Goal: Task Accomplishment & Management: Use online tool/utility

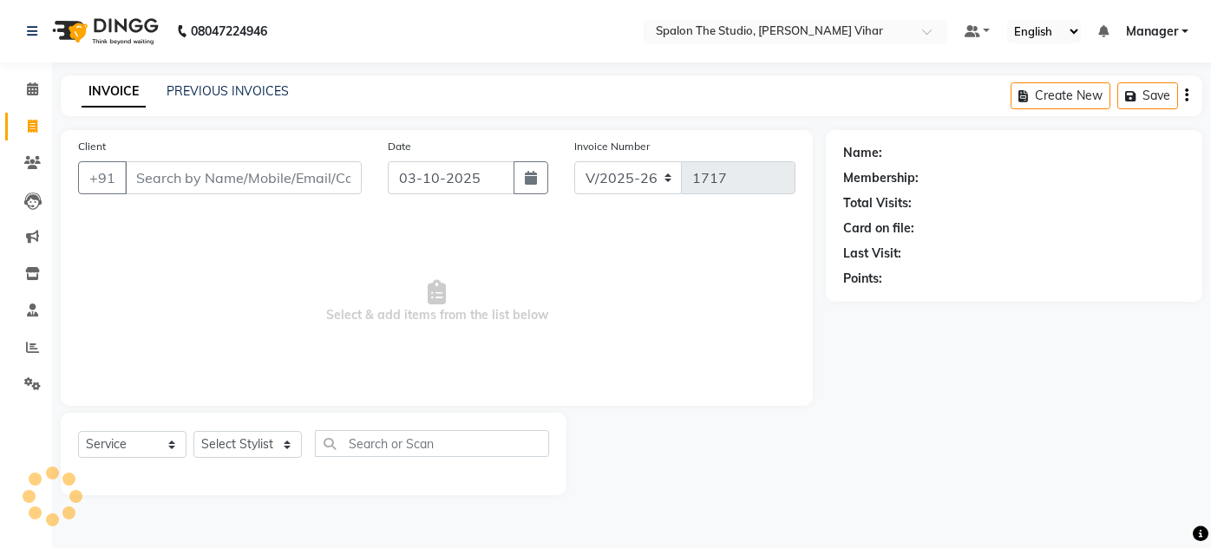
select select "903"
select select "service"
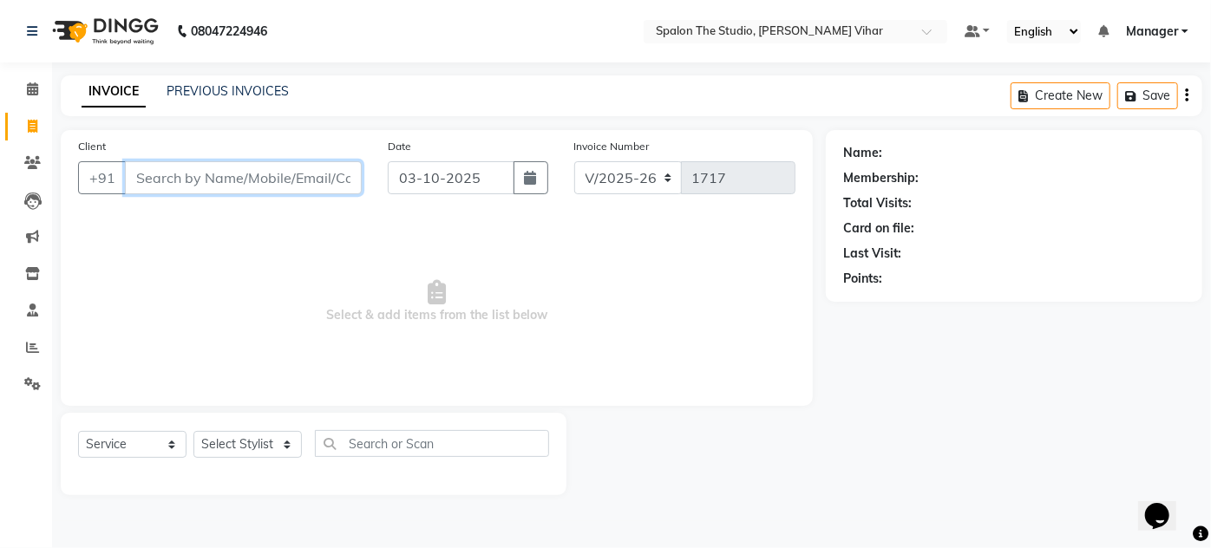
click at [136, 181] on input "Client" at bounding box center [243, 177] width 237 height 33
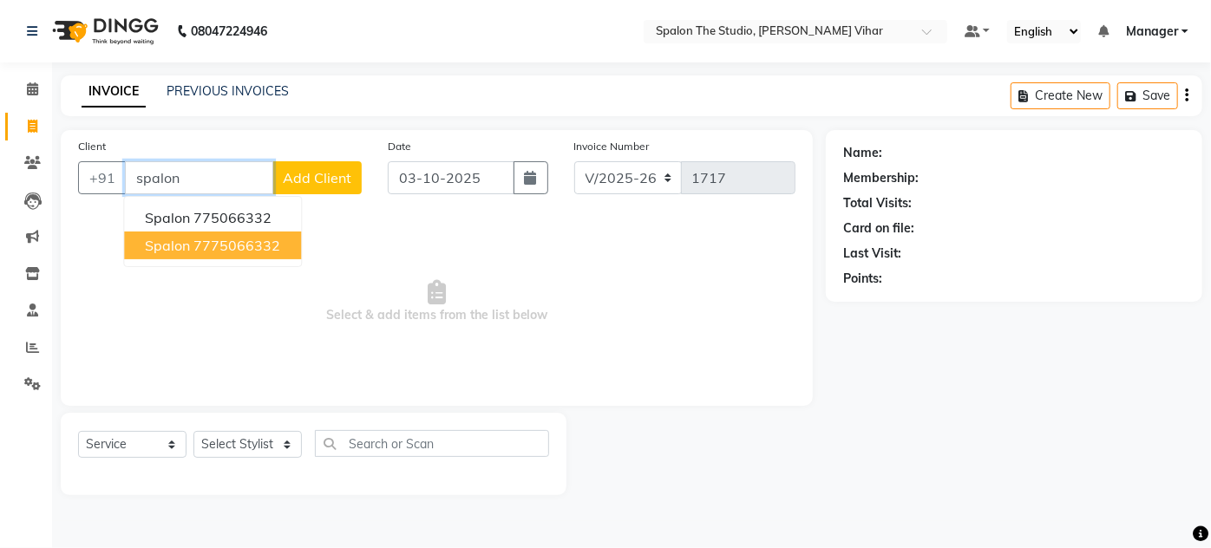
click at [226, 238] on ngb-highlight "7775066332" at bounding box center [237, 245] width 87 height 17
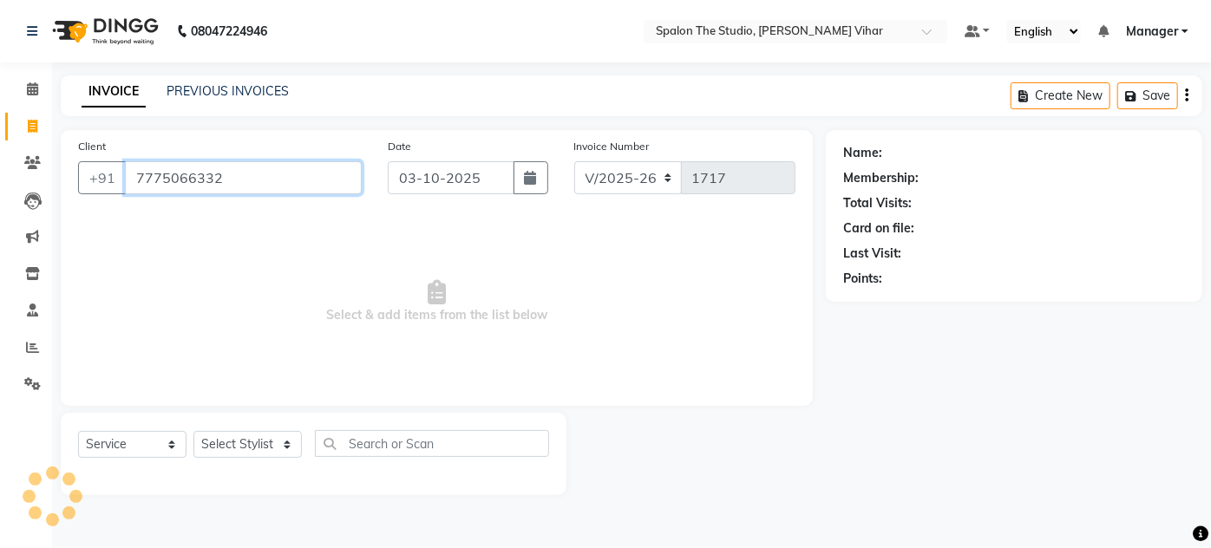
type input "7775066332"
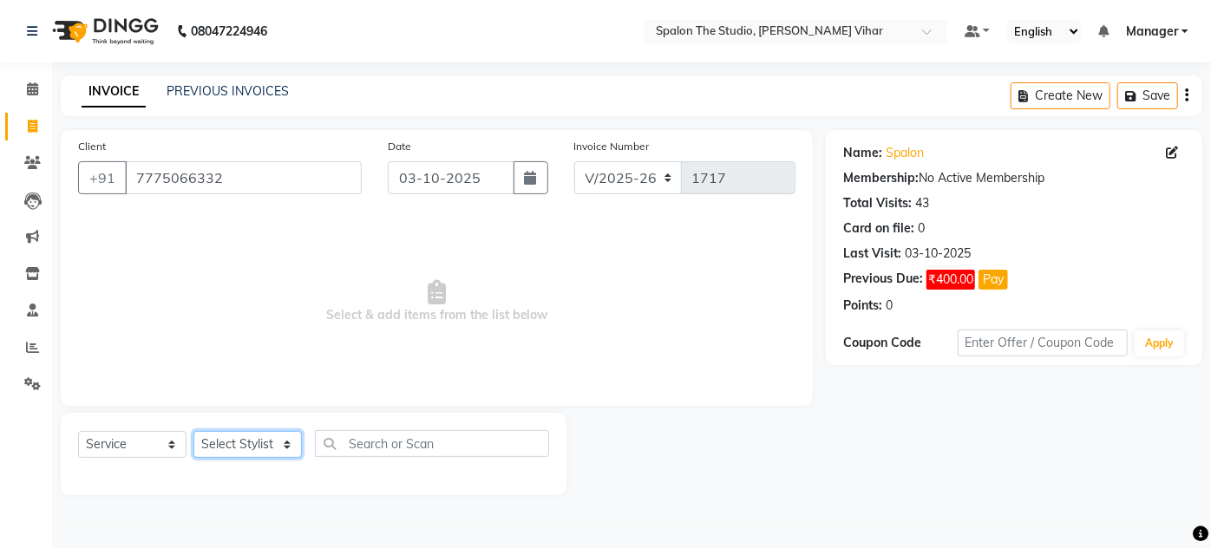
click at [276, 441] on select "Select Stylist Aarti farheen Gernal [PERSON_NAME] Manager navazish [PERSON_NAME…" at bounding box center [248, 444] width 108 height 27
select select "14928"
click at [194, 431] on select "Select Stylist Aarti farheen Gernal [PERSON_NAME] Manager navazish [PERSON_NAME…" at bounding box center [248, 444] width 108 height 27
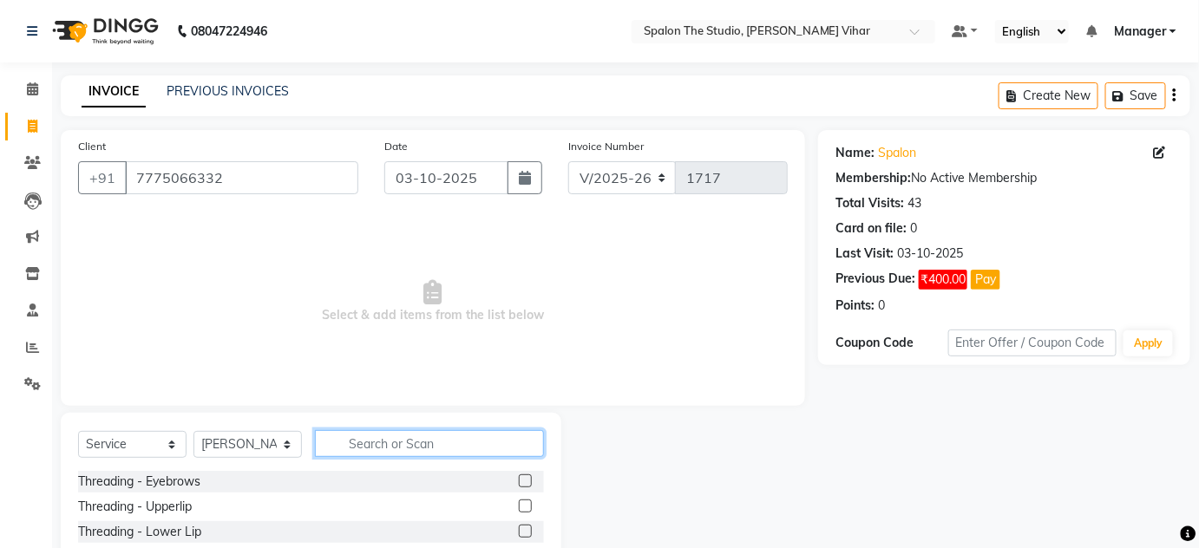
click at [374, 449] on input "text" at bounding box center [429, 443] width 229 height 27
type input "r"
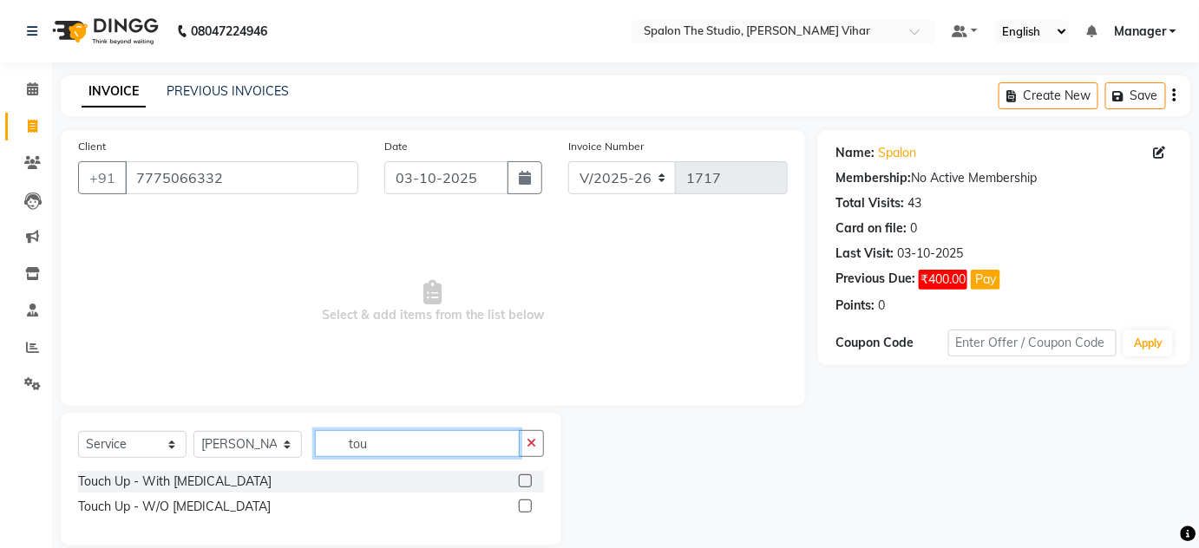
type input "tou"
click at [528, 508] on label at bounding box center [525, 506] width 13 height 13
click at [528, 508] on input "checkbox" at bounding box center [524, 507] width 11 height 11
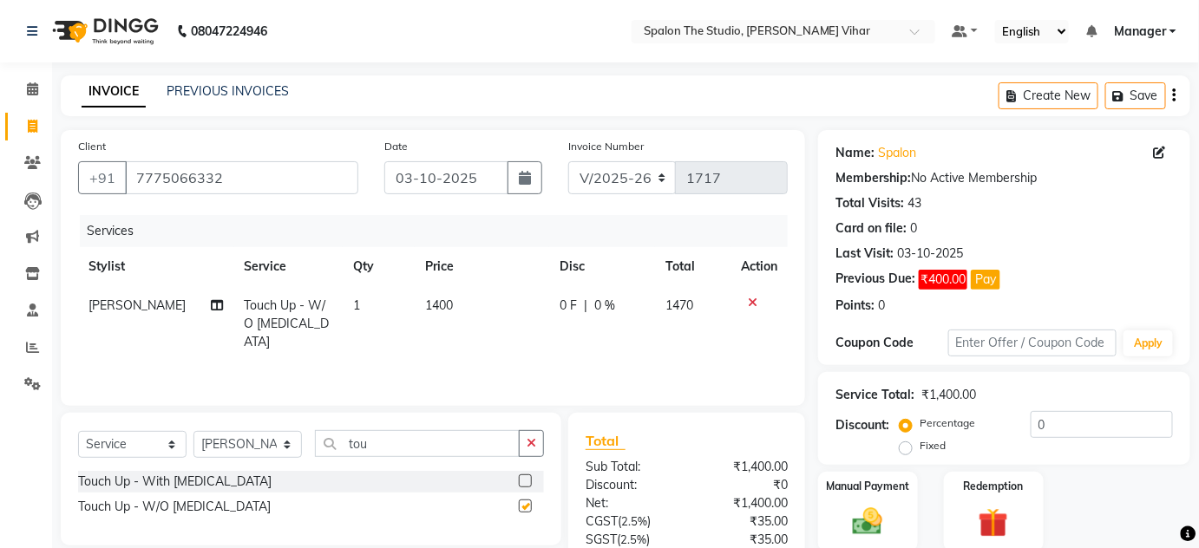
checkbox input "false"
click at [424, 434] on input "tou" at bounding box center [417, 443] width 205 height 27
type input "t"
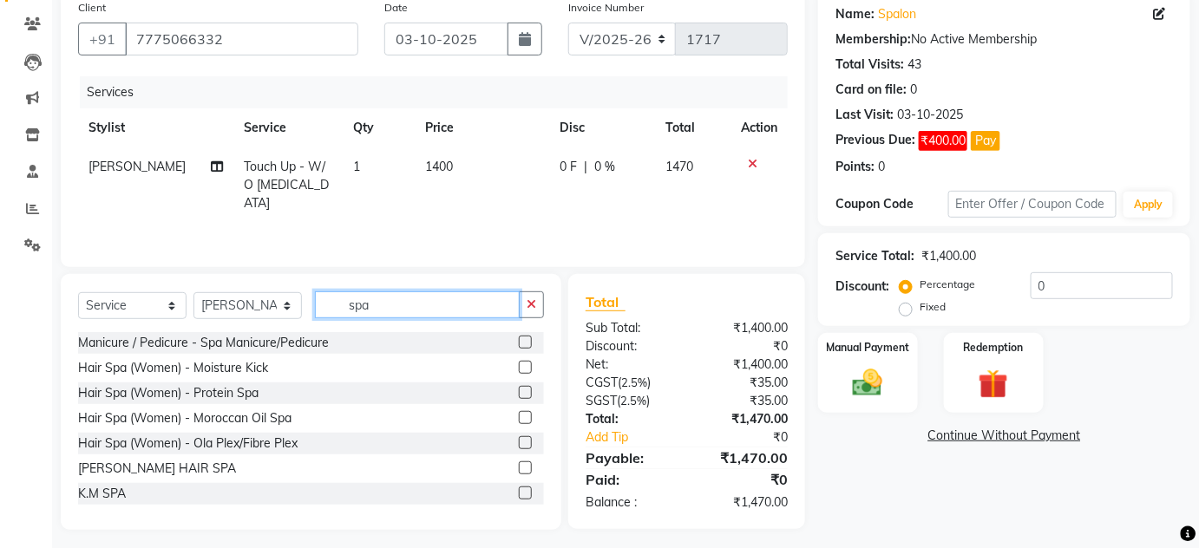
scroll to position [146, 0]
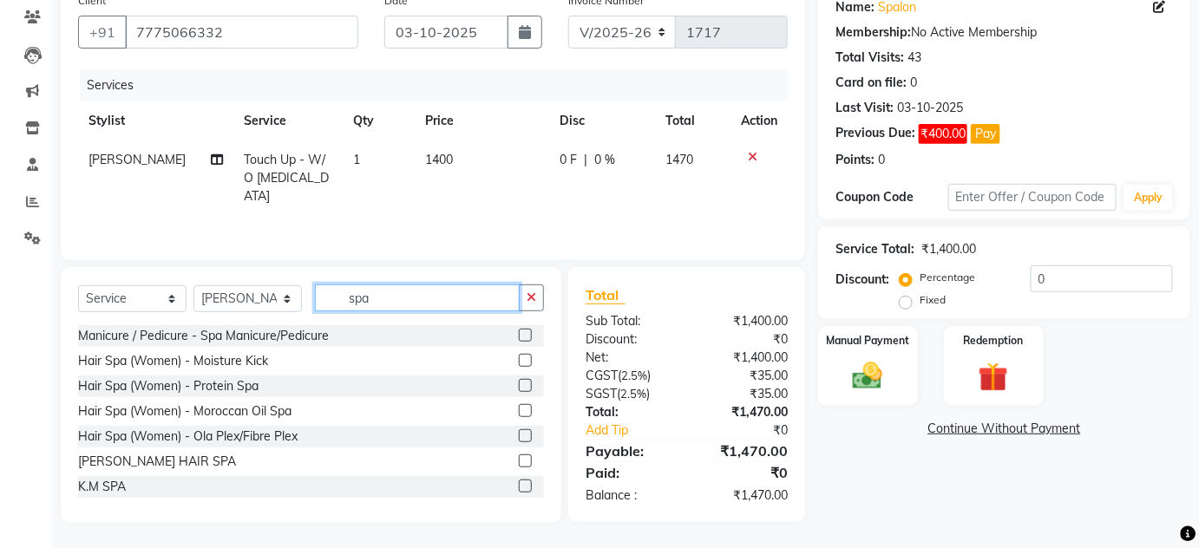
type input "spa"
click at [519, 410] on label at bounding box center [525, 410] width 13 height 13
click at [519, 410] on input "checkbox" at bounding box center [524, 411] width 11 height 11
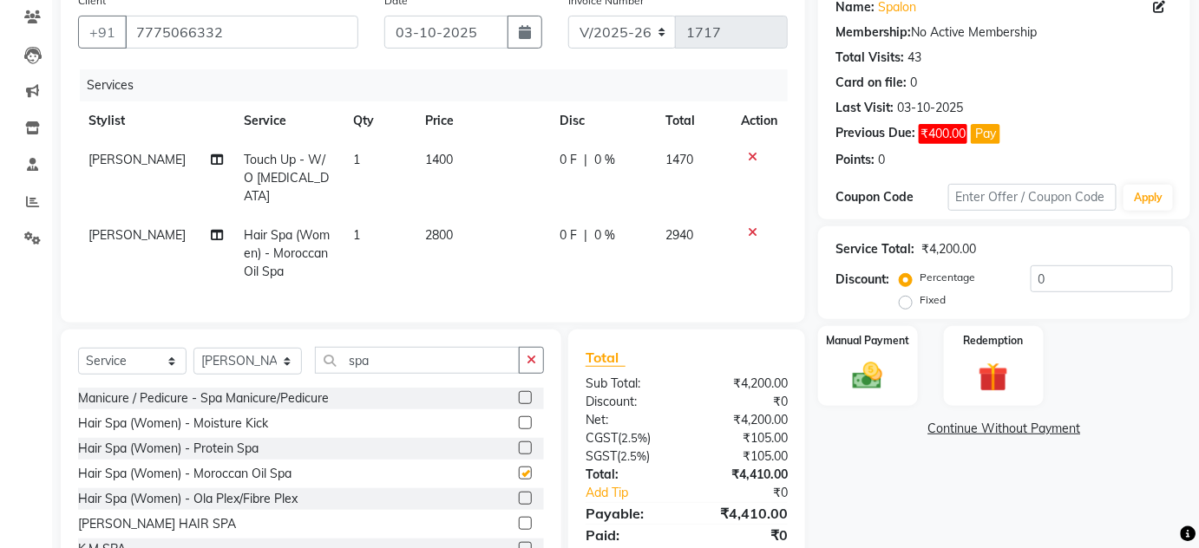
checkbox input "false"
click at [472, 217] on td "2800" at bounding box center [482, 254] width 134 height 76
select select "14928"
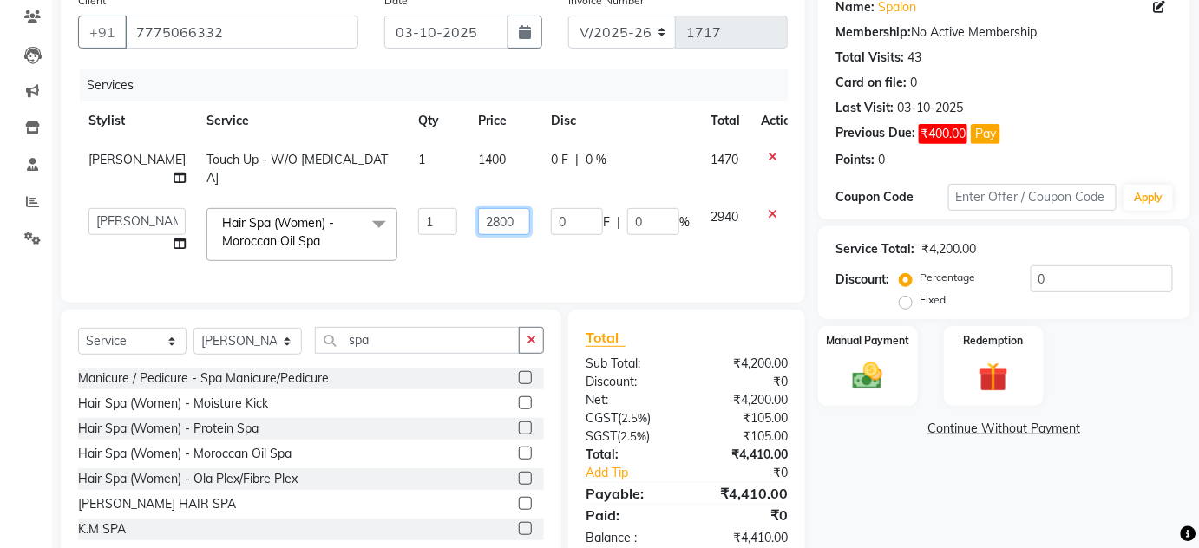
click at [490, 215] on input "2800" at bounding box center [504, 221] width 52 height 27
type input "2809"
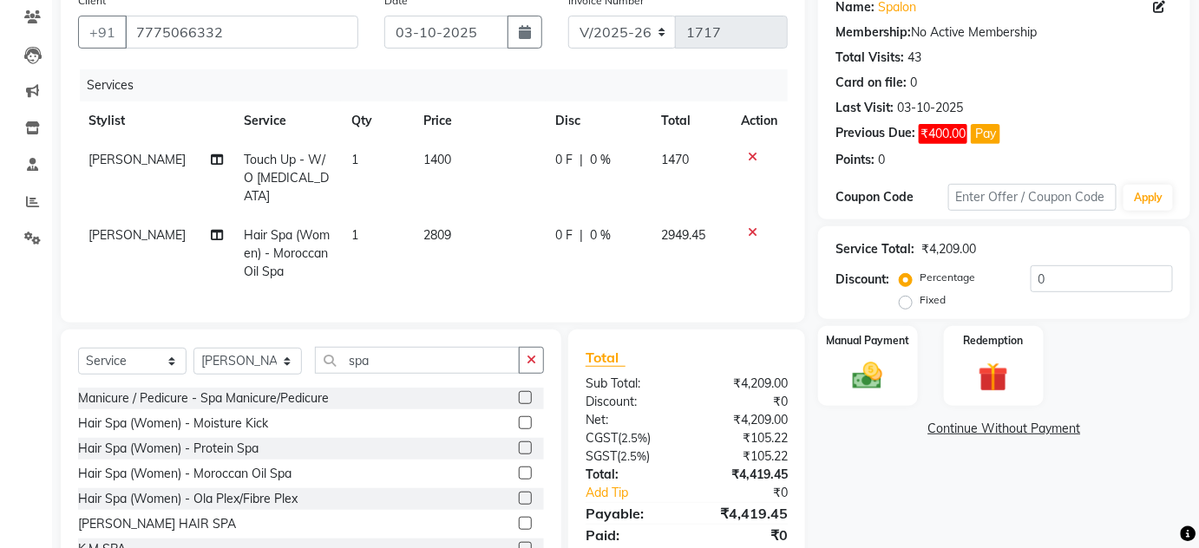
click at [901, 481] on div "Name: Spalon Membership: No Active Membership Total Visits: 43 Card on file: 0 …" at bounding box center [1010, 284] width 385 height 601
click at [211, 163] on icon at bounding box center [217, 160] width 12 height 12
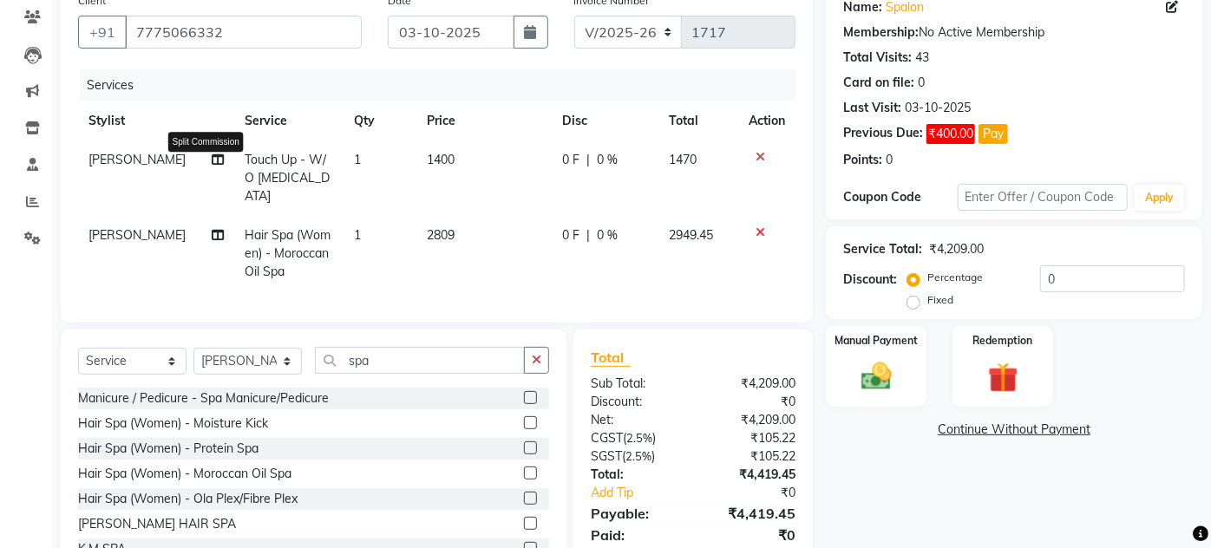
select select "14928"
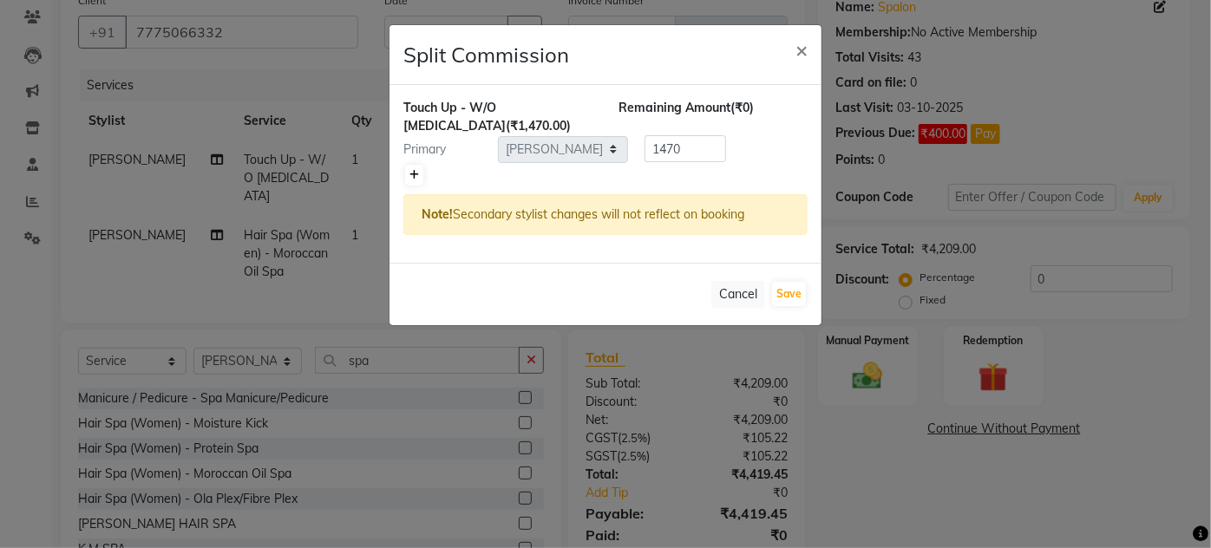
click at [420, 175] on link at bounding box center [414, 175] width 18 height 21
type input "735"
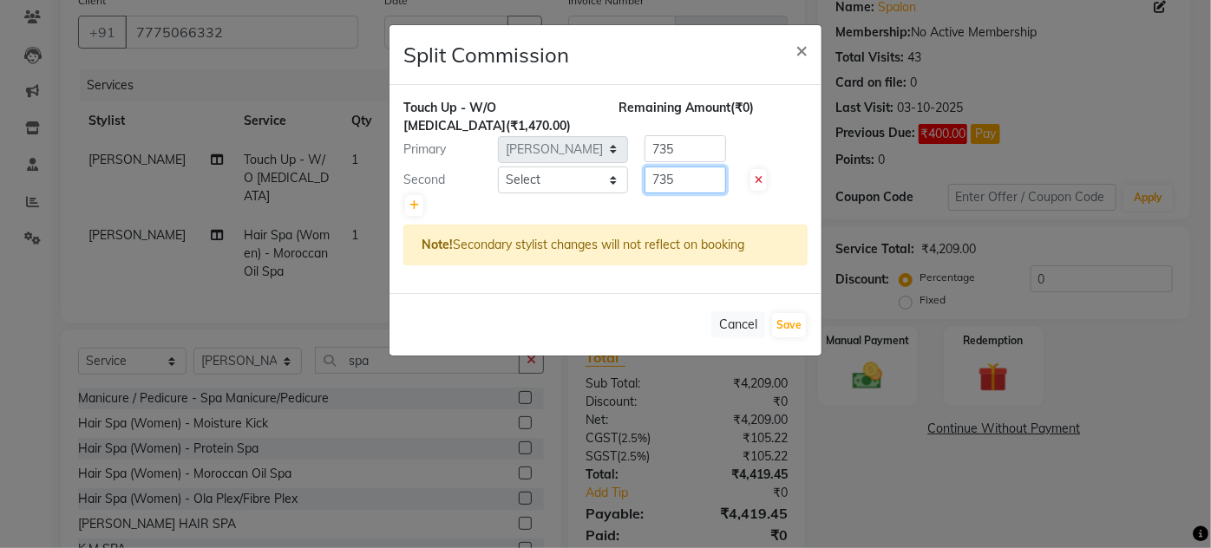
click at [673, 184] on input "735" at bounding box center [686, 180] width 82 height 27
type input "7"
type input "400"
click at [789, 323] on button "Save" at bounding box center [789, 325] width 34 height 24
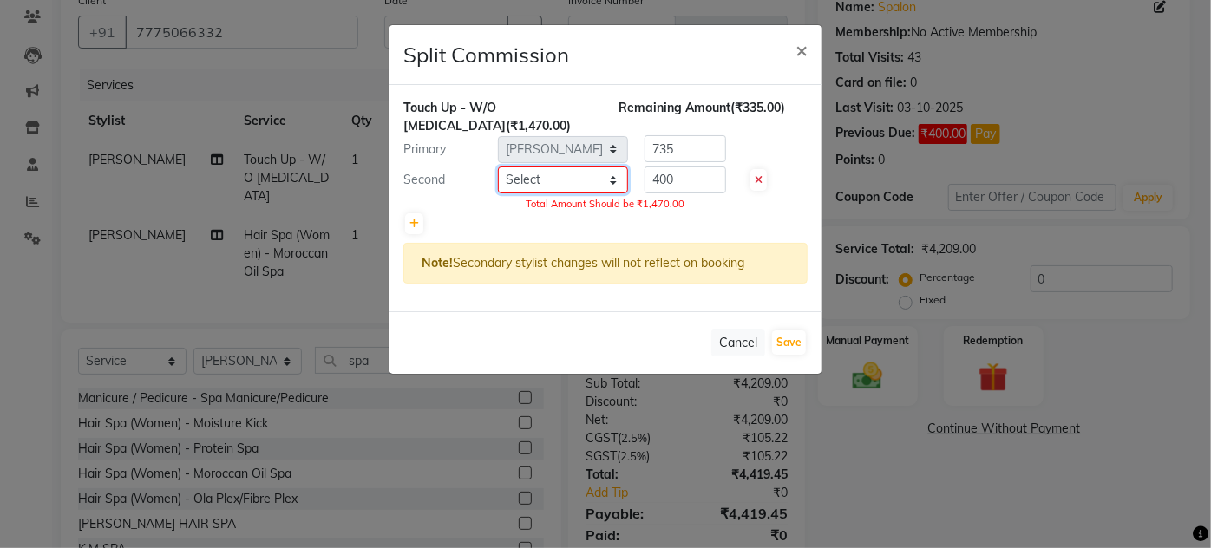
click at [615, 182] on select "Select Aarti farheen Gernal [PERSON_NAME] Manager navazish [PERSON_NAME] [PERSO…" at bounding box center [563, 180] width 130 height 27
select select "86663"
click at [498, 167] on select "Select Aarti farheen Gernal [PERSON_NAME] Manager navazish [PERSON_NAME] [PERSO…" at bounding box center [563, 180] width 130 height 27
click at [686, 159] on input "735" at bounding box center [686, 148] width 82 height 27
type input "725"
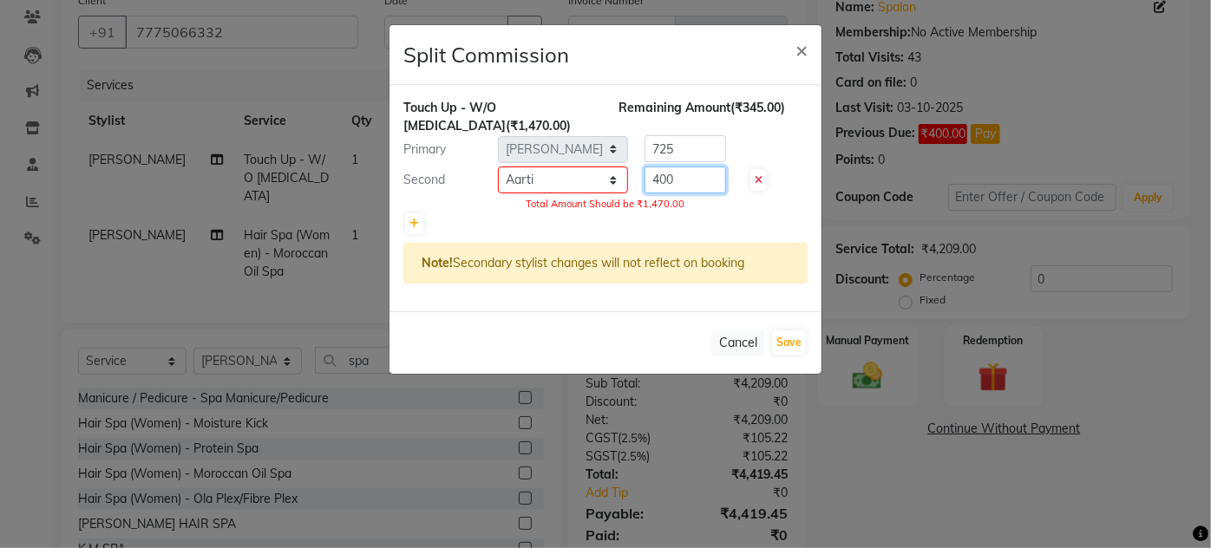
click at [708, 177] on input "400" at bounding box center [686, 180] width 82 height 27
type input "4"
type input "725"
click at [779, 212] on div at bounding box center [606, 224] width 404 height 24
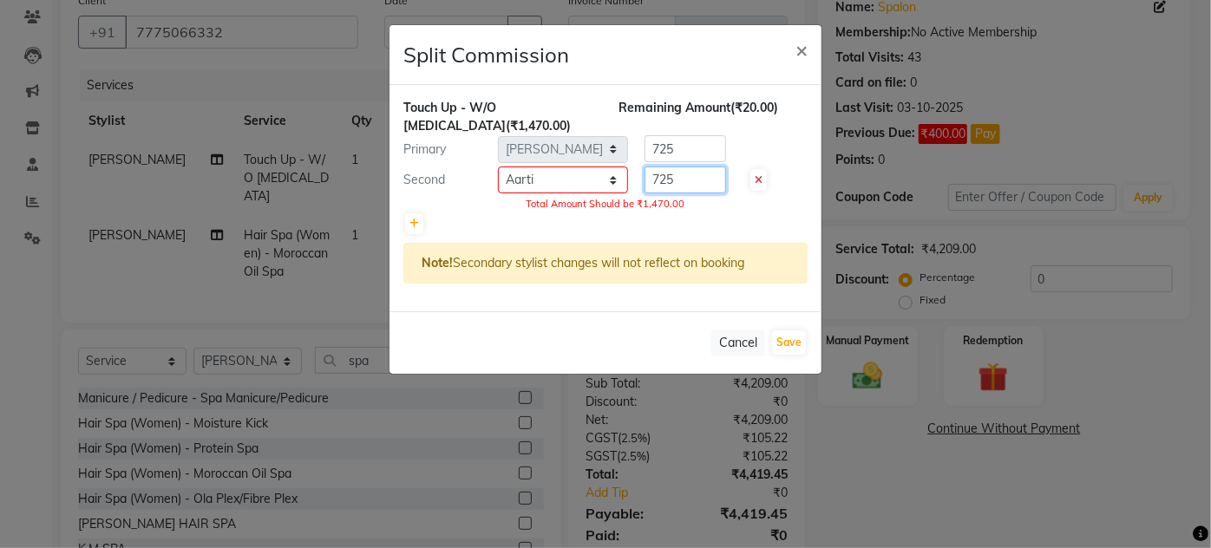
click at [698, 182] on input "725" at bounding box center [686, 180] width 82 height 27
click at [790, 337] on button "Save" at bounding box center [789, 343] width 34 height 24
click at [705, 149] on input "725" at bounding box center [686, 148] width 82 height 27
type input "735"
click at [712, 217] on div at bounding box center [606, 224] width 404 height 24
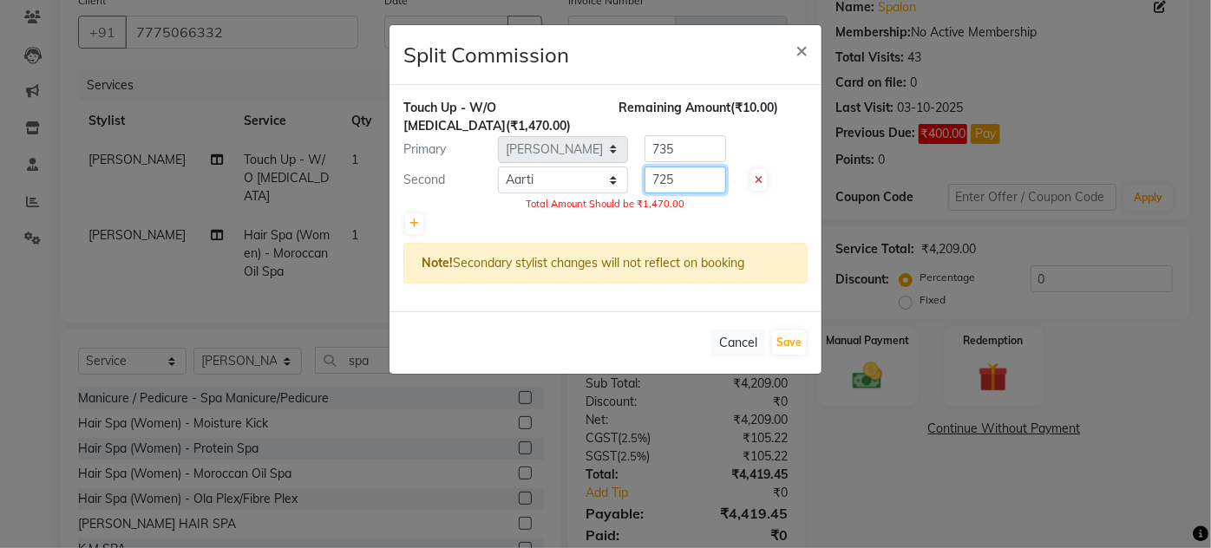
click at [687, 182] on input "725" at bounding box center [686, 180] width 82 height 27
type input "735"
click at [757, 212] on div at bounding box center [606, 224] width 404 height 24
click at [792, 338] on button "Save" at bounding box center [789, 343] width 34 height 24
select select "Select"
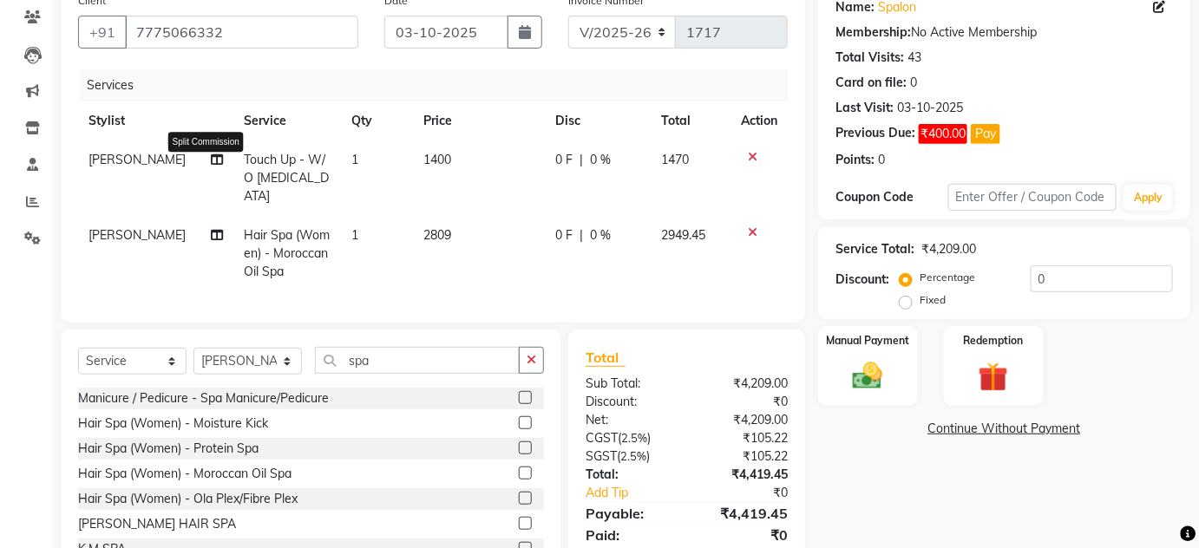
click at [211, 158] on icon at bounding box center [217, 160] width 12 height 12
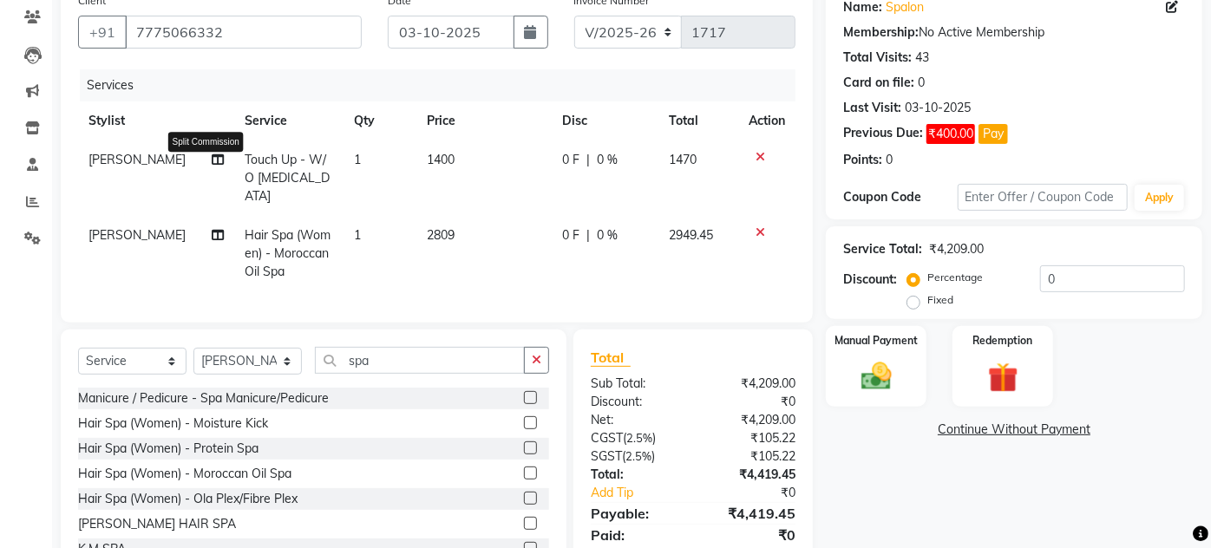
select select "14928"
select select "86663"
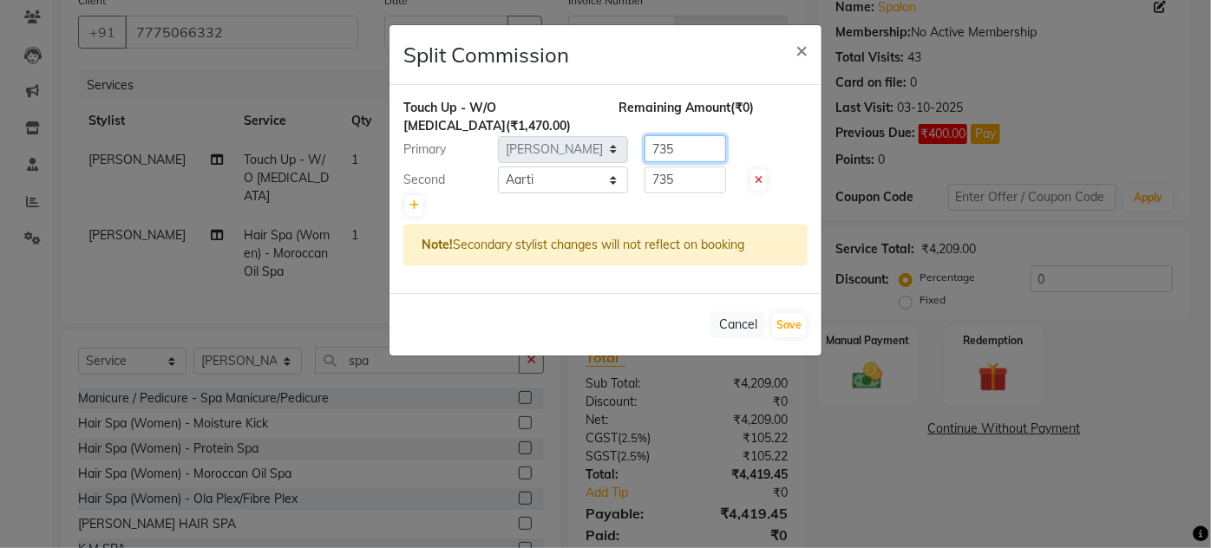
drag, startPoint x: 682, startPoint y: 177, endPoint x: 690, endPoint y: 141, distance: 37.3
click at [690, 141] on input "735" at bounding box center [686, 148] width 82 height 27
type input "7"
type input "1070"
click at [634, 316] on div "Cancel Save" at bounding box center [606, 324] width 432 height 62
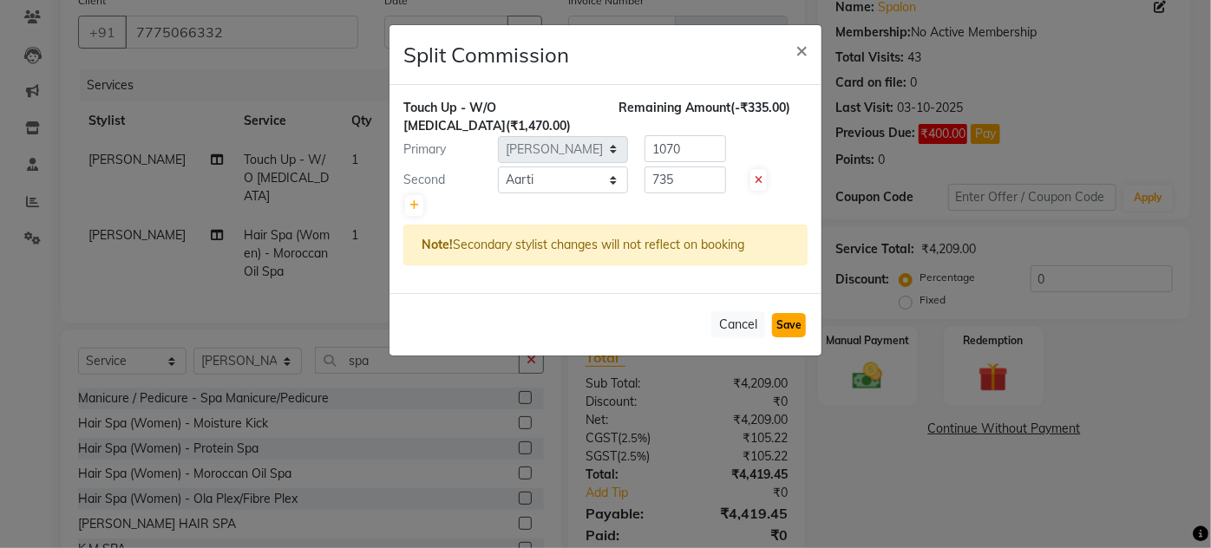
click at [800, 325] on button "Save" at bounding box center [789, 325] width 34 height 24
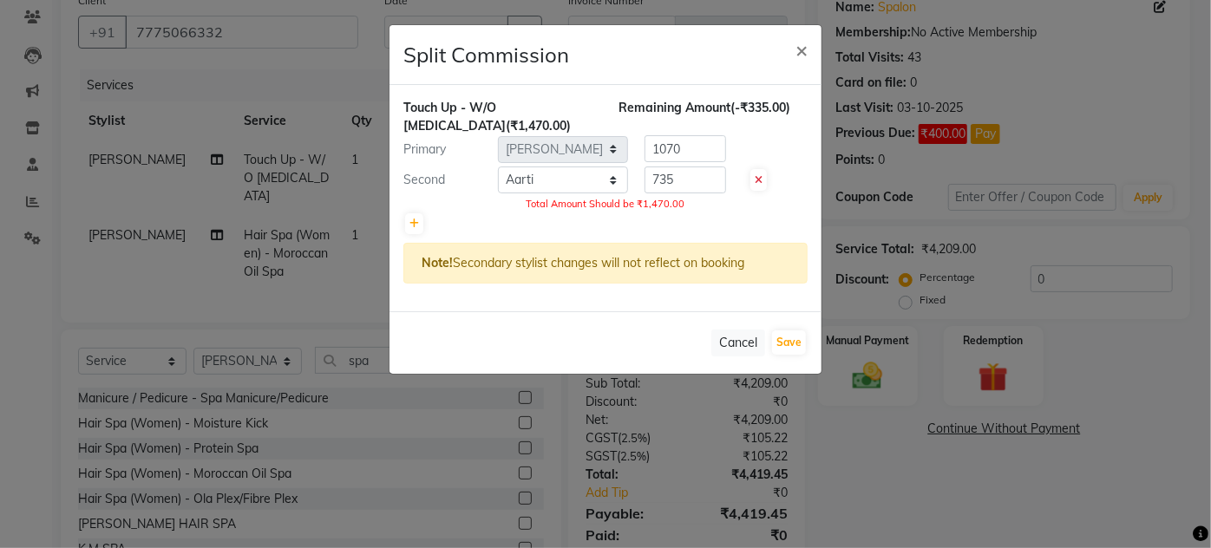
click at [732, 188] on div "735" at bounding box center [682, 180] width 108 height 27
click at [660, 173] on input "735" at bounding box center [686, 180] width 82 height 27
click at [735, 215] on div at bounding box center [606, 224] width 404 height 24
click at [794, 342] on button "Save" at bounding box center [789, 343] width 34 height 24
click at [786, 338] on button "Save" at bounding box center [789, 343] width 34 height 24
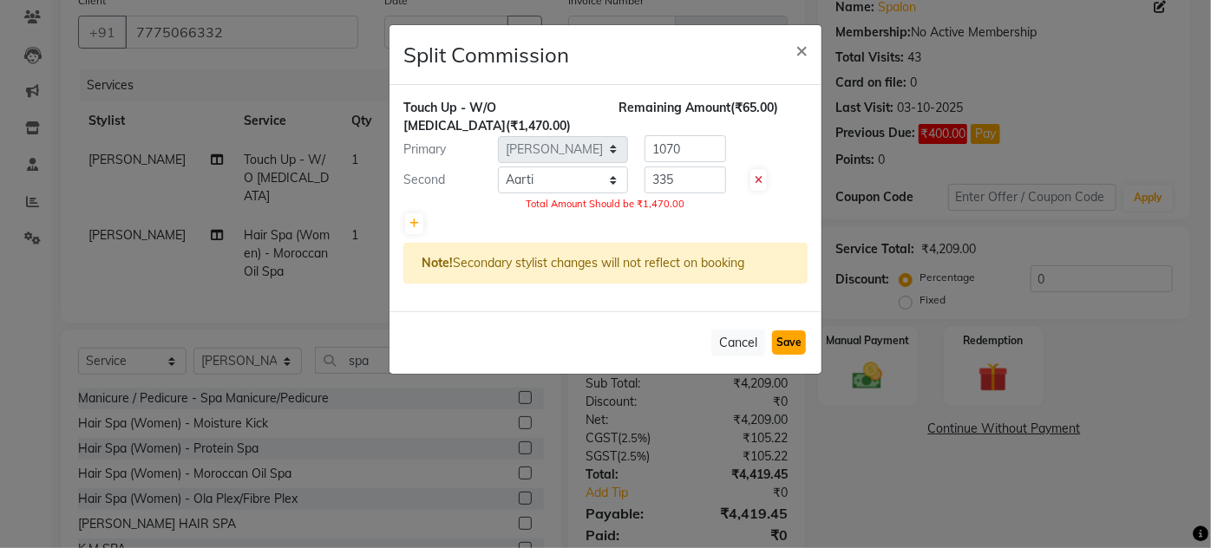
click at [786, 338] on button "Save" at bounding box center [789, 343] width 34 height 24
click at [686, 187] on input "335" at bounding box center [686, 180] width 82 height 27
type input "3"
type input "400"
click at [728, 215] on div at bounding box center [606, 224] width 404 height 24
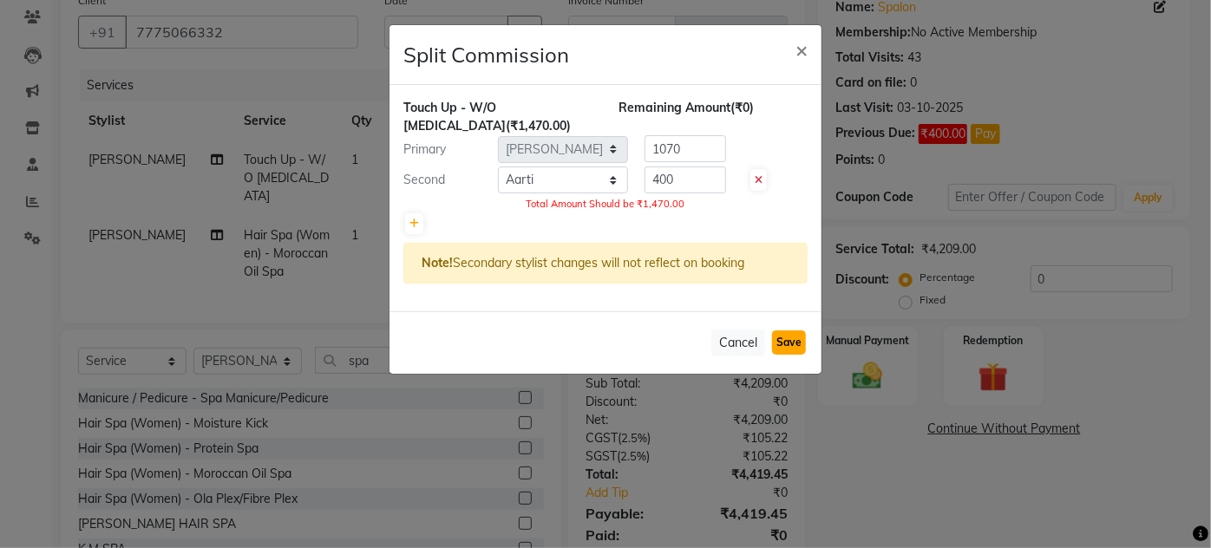
click at [798, 339] on button "Save" at bounding box center [789, 343] width 34 height 24
select select "Select"
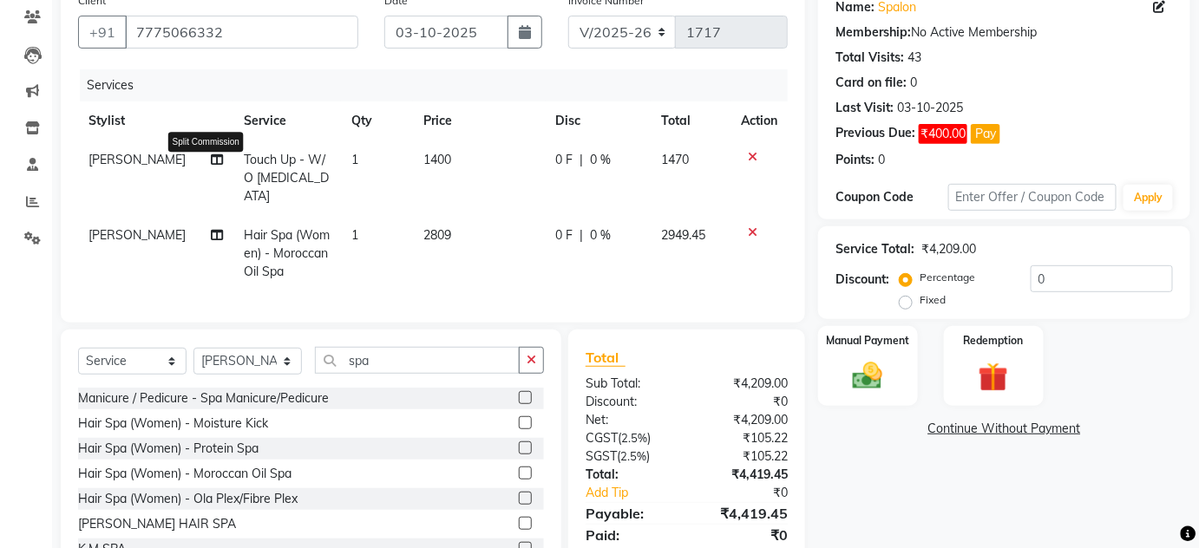
click at [211, 154] on icon at bounding box center [217, 160] width 12 height 12
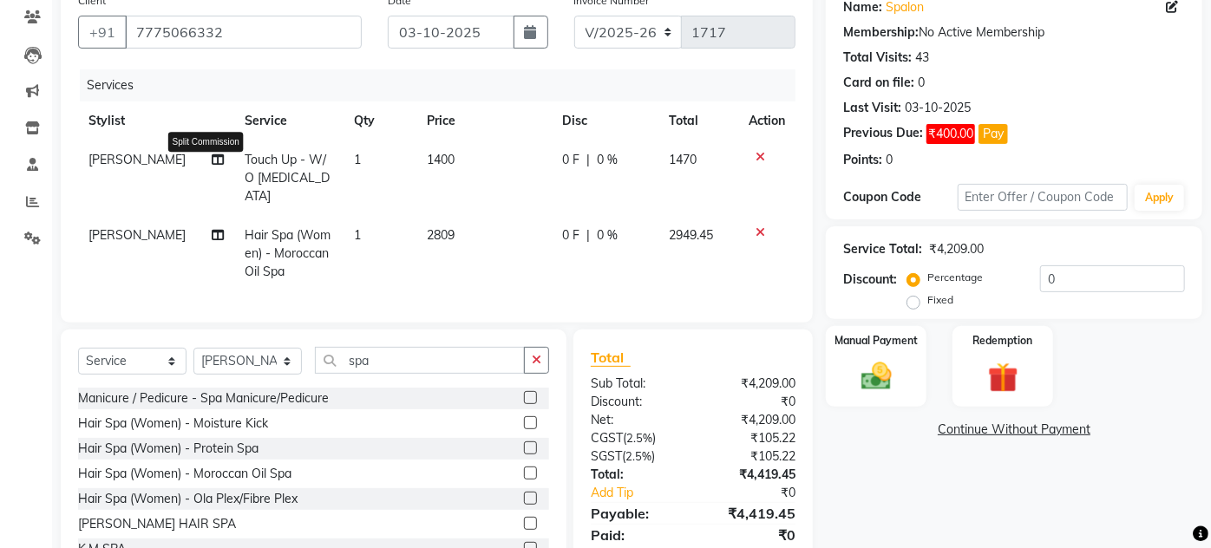
select select "14928"
select select "86663"
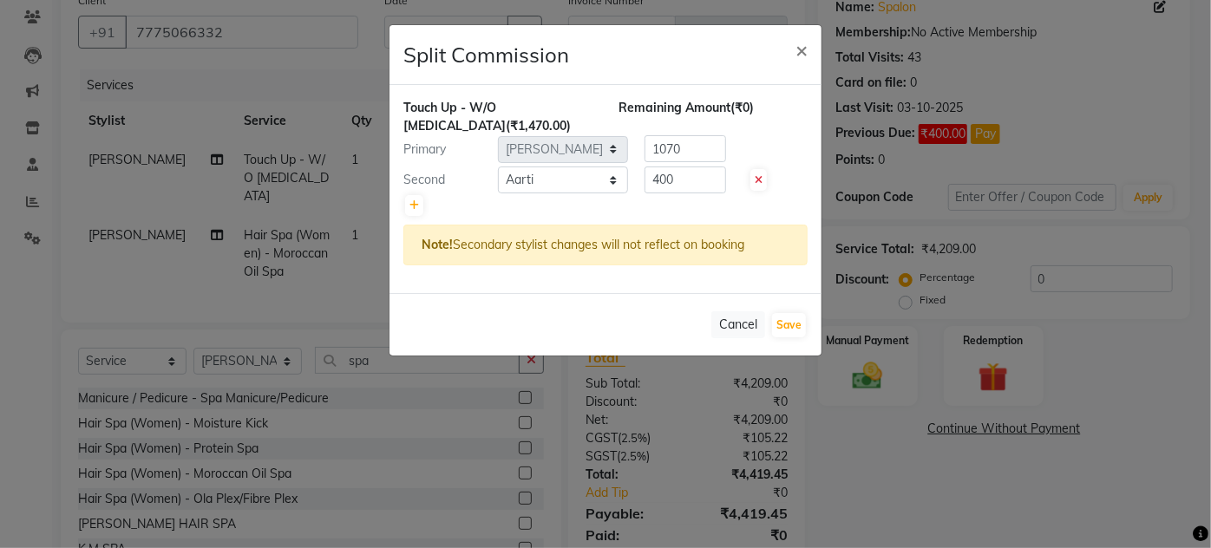
click at [201, 252] on ngb-modal-window "Split Commission × Touch Up - W/O [MEDICAL_DATA] (₹1,470.00) Remaining Amount (…" at bounding box center [605, 274] width 1211 height 548
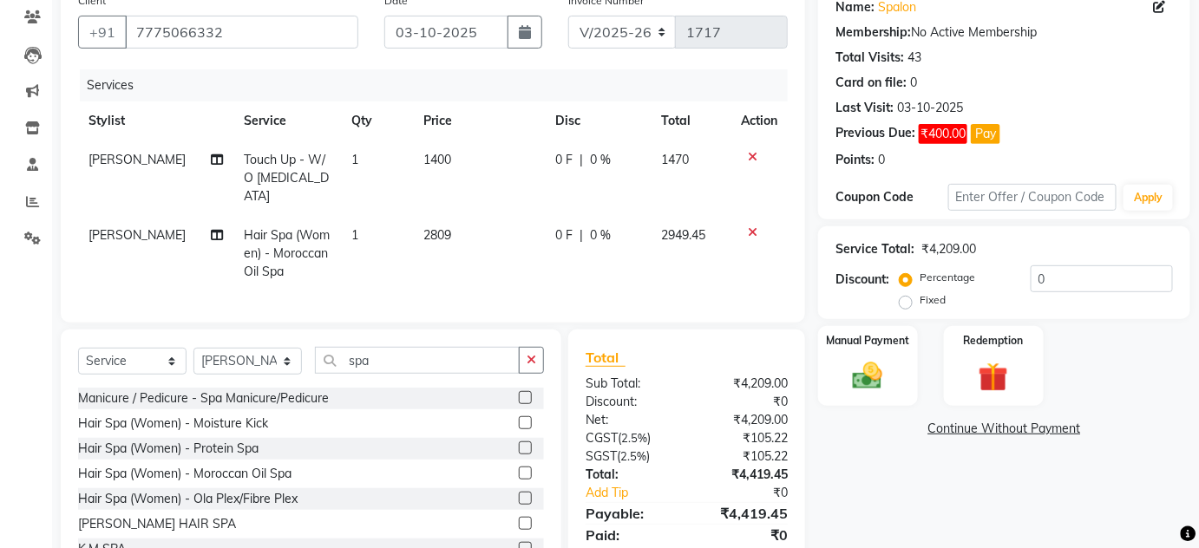
click at [463, 216] on td "2809" at bounding box center [479, 254] width 133 height 76
select select "14928"
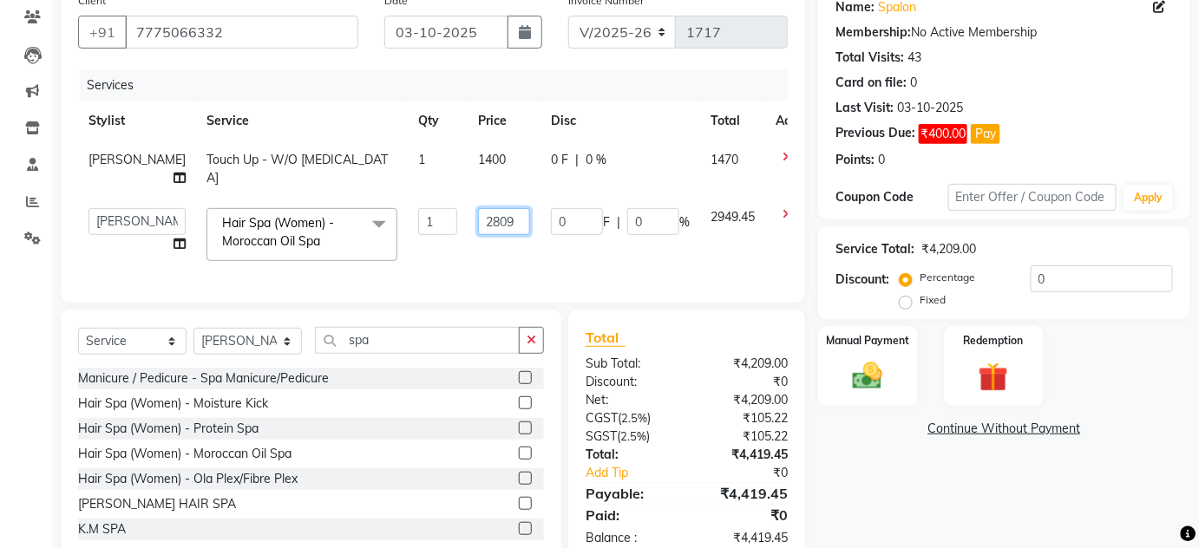
click at [483, 221] on input "2809" at bounding box center [504, 221] width 52 height 27
type input "2799"
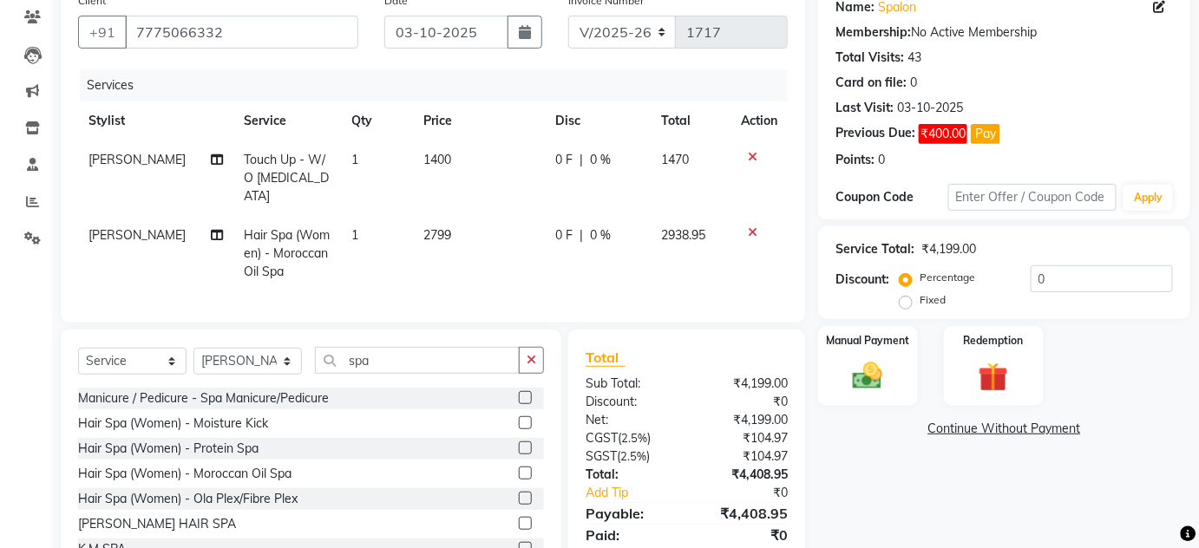
click at [883, 482] on div "Name: Spalon Membership: No Active Membership Total Visits: 43 Card on file: 0 …" at bounding box center [1010, 284] width 385 height 601
click at [466, 216] on td "2799" at bounding box center [479, 254] width 133 height 76
select select "14928"
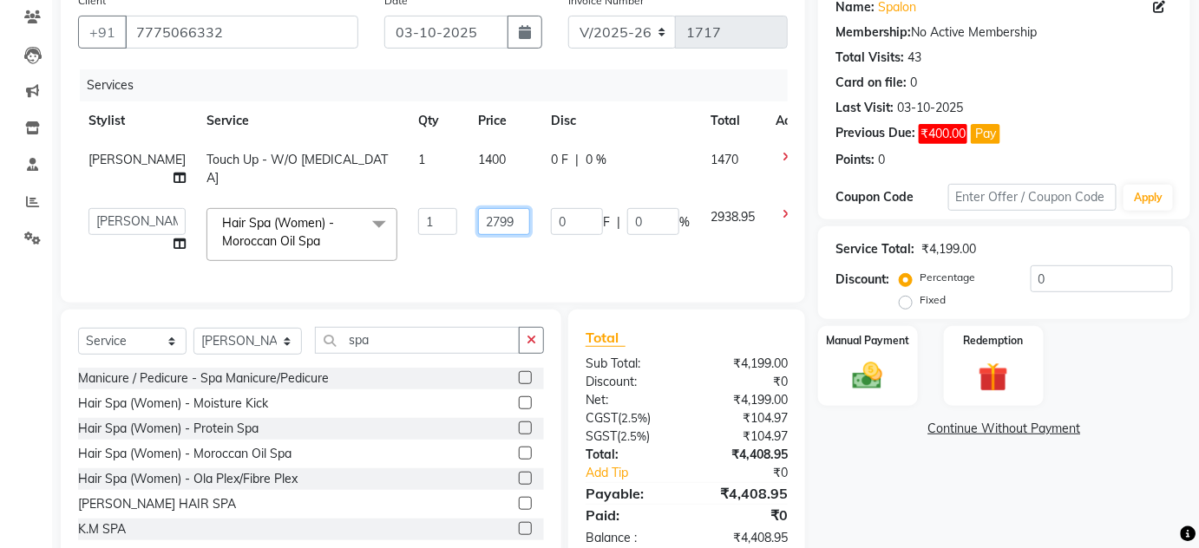
click at [483, 222] on input "2799" at bounding box center [504, 221] width 52 height 27
type input "2791"
click at [889, 483] on div "Name: Spalon Membership: No Active Membership Total Visits: 43 Card on file: 0 …" at bounding box center [1010, 274] width 385 height 581
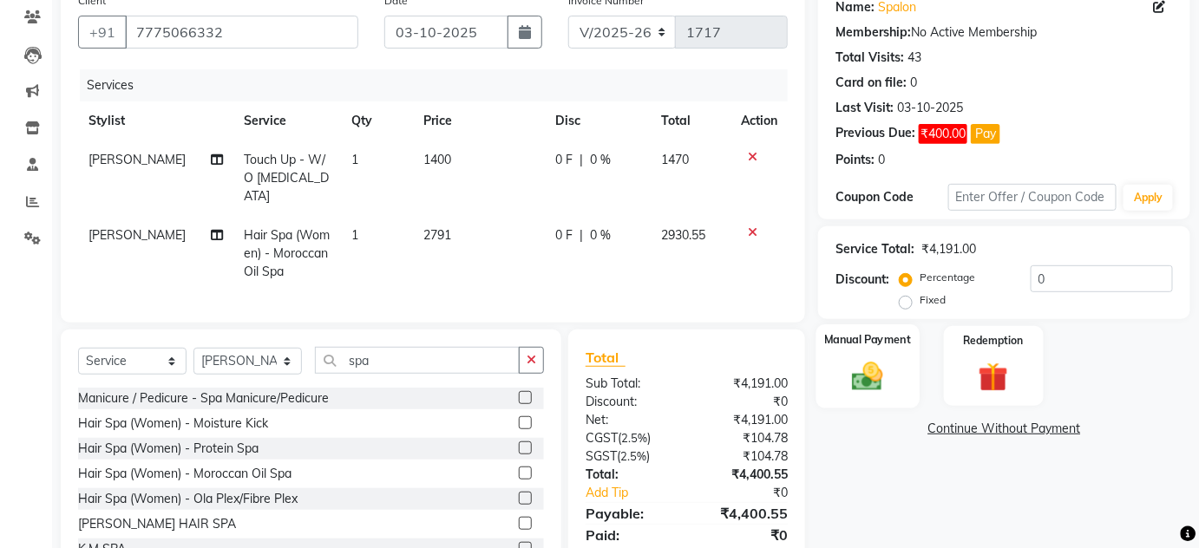
click at [889, 371] on img at bounding box center [868, 376] width 50 height 36
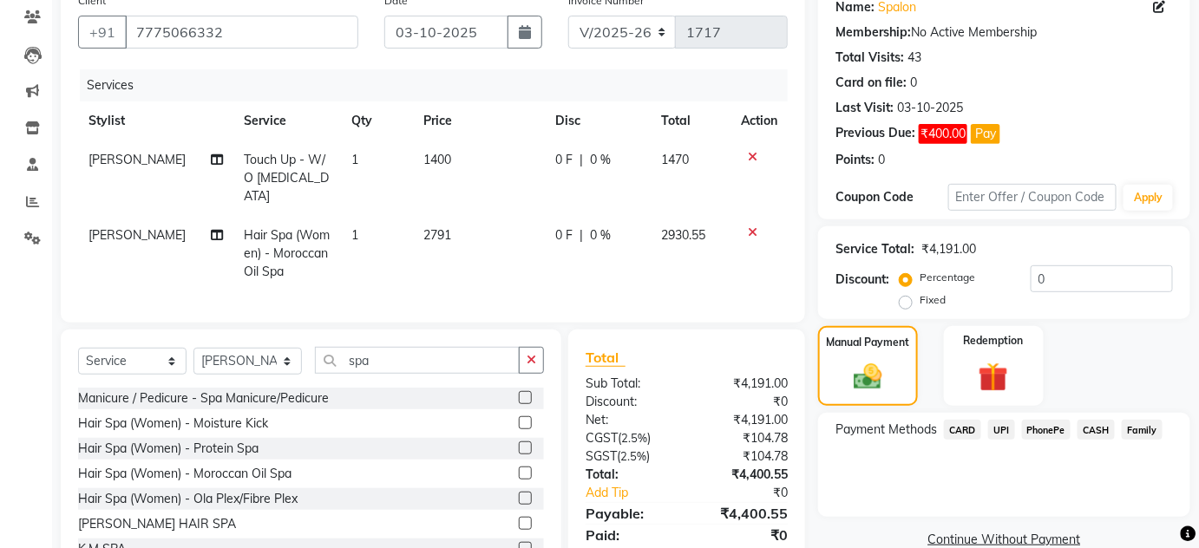
click at [1003, 426] on span "UPI" at bounding box center [1001, 430] width 27 height 20
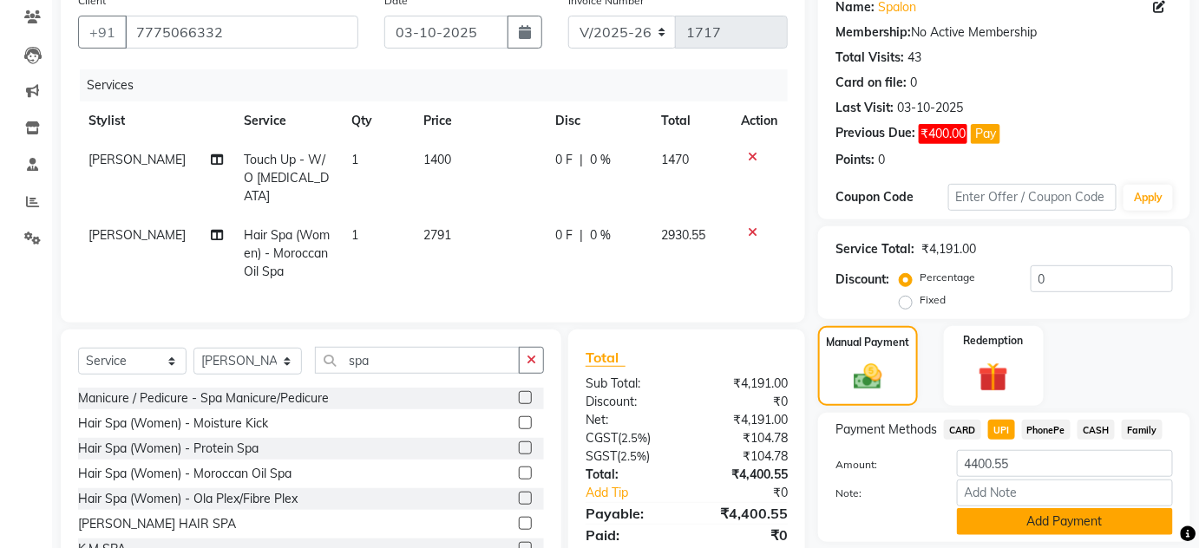
click at [1111, 522] on button "Add Payment" at bounding box center [1065, 522] width 216 height 27
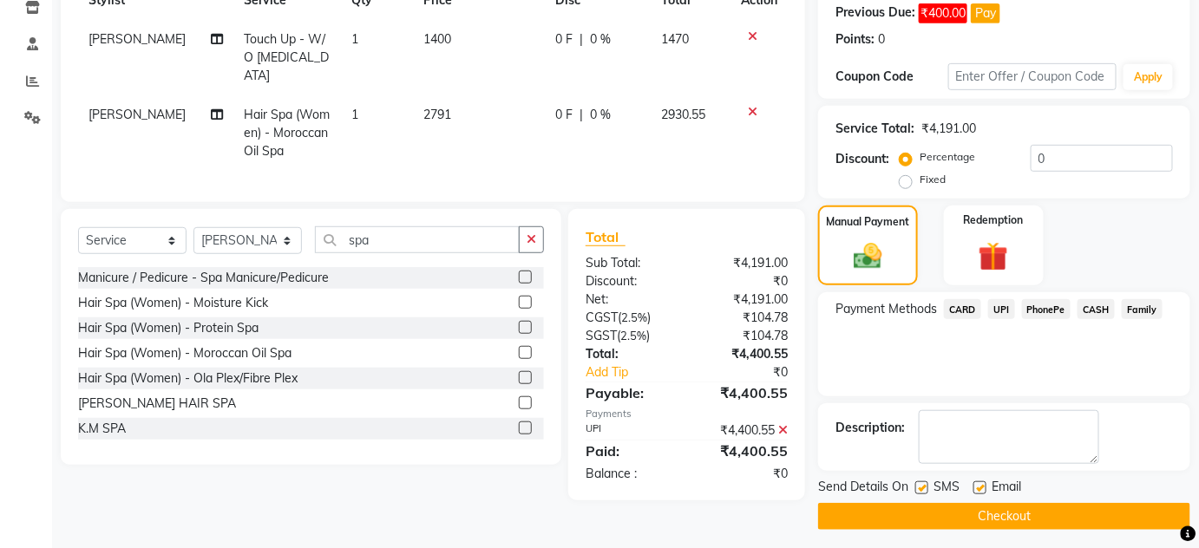
scroll to position [272, 0]
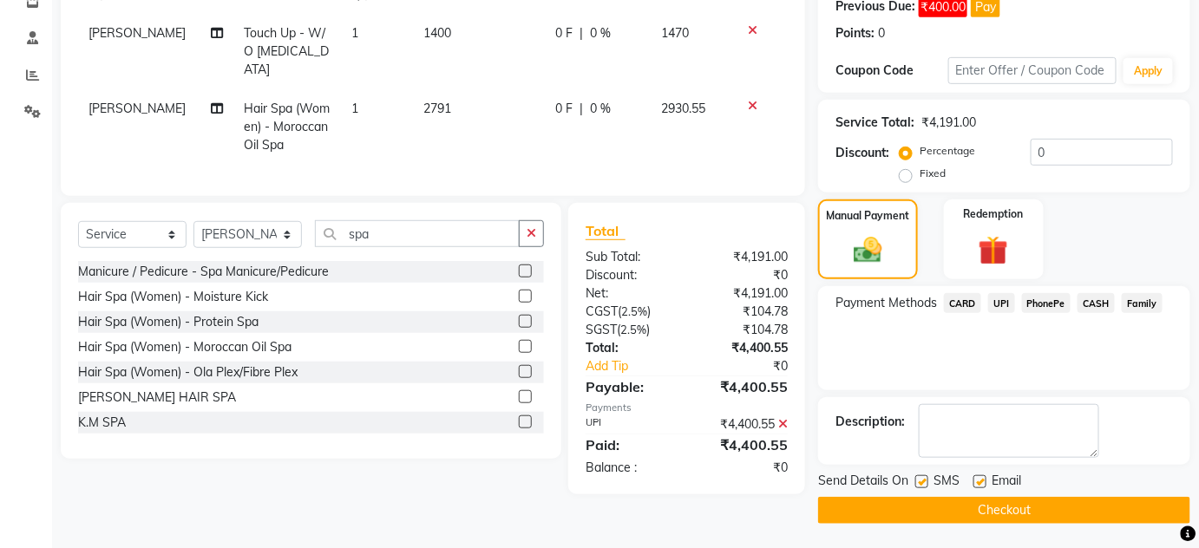
click at [1092, 502] on button "Checkout" at bounding box center [1004, 510] width 372 height 27
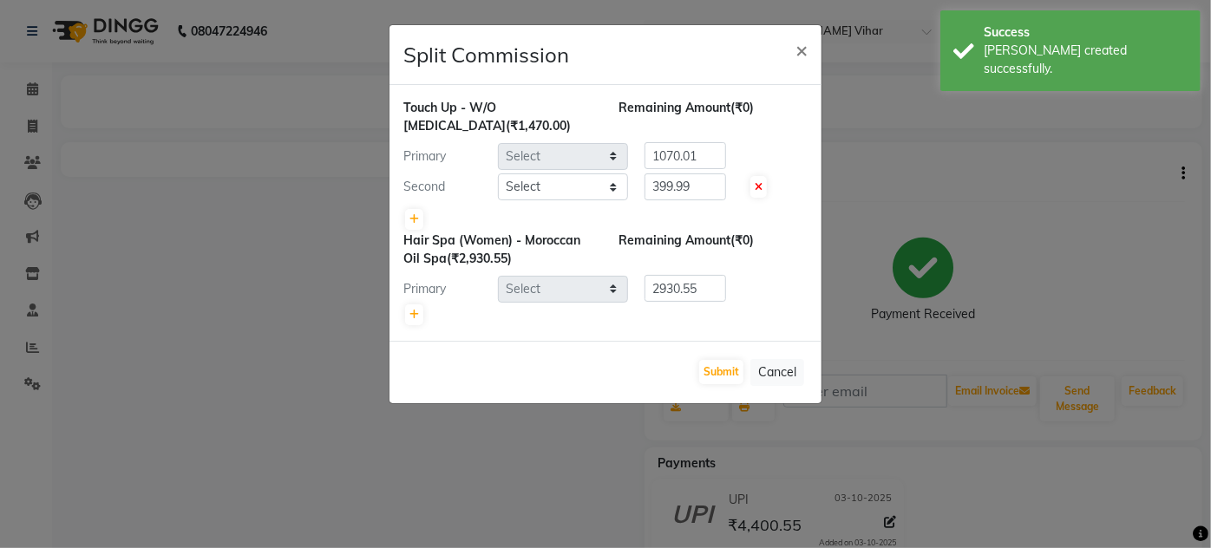
select select "14928"
select select "86663"
select select "14928"
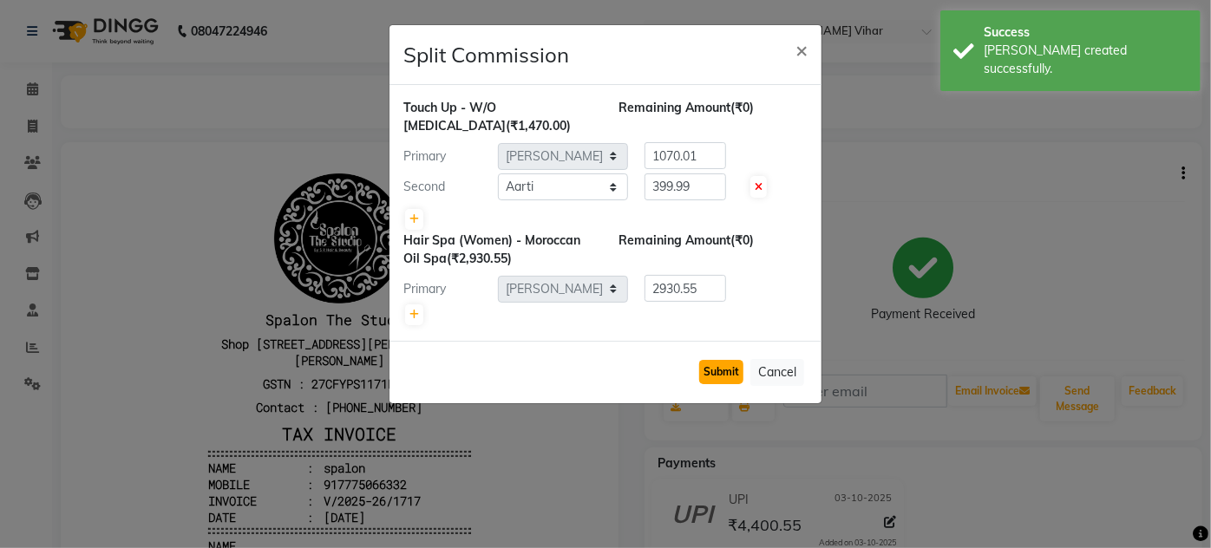
click at [717, 371] on button "Submit" at bounding box center [721, 372] width 44 height 24
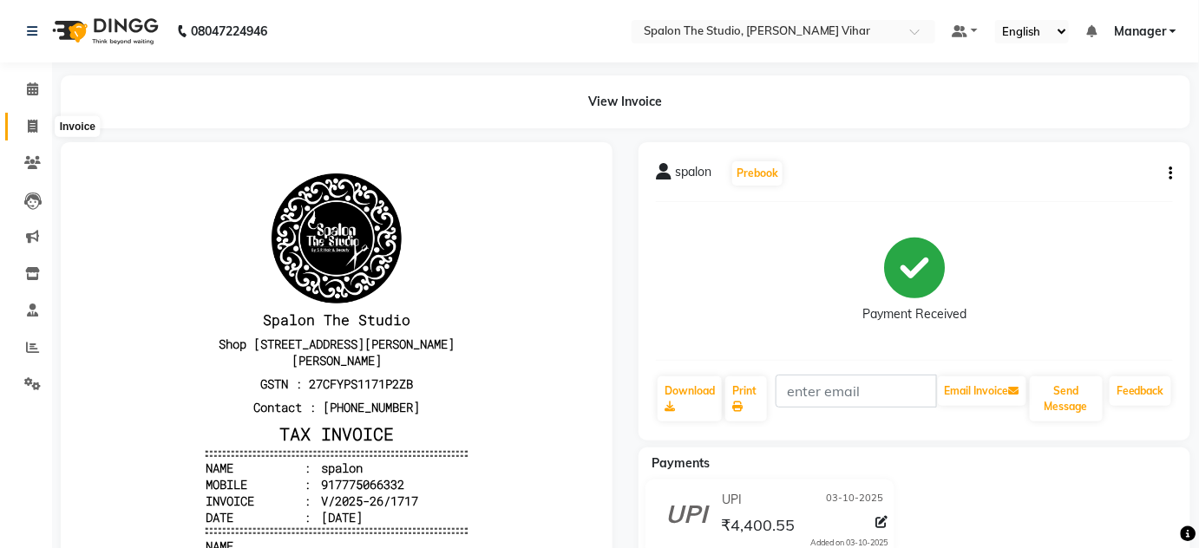
click at [43, 123] on span at bounding box center [32, 127] width 30 height 20
select select "903"
select select "service"
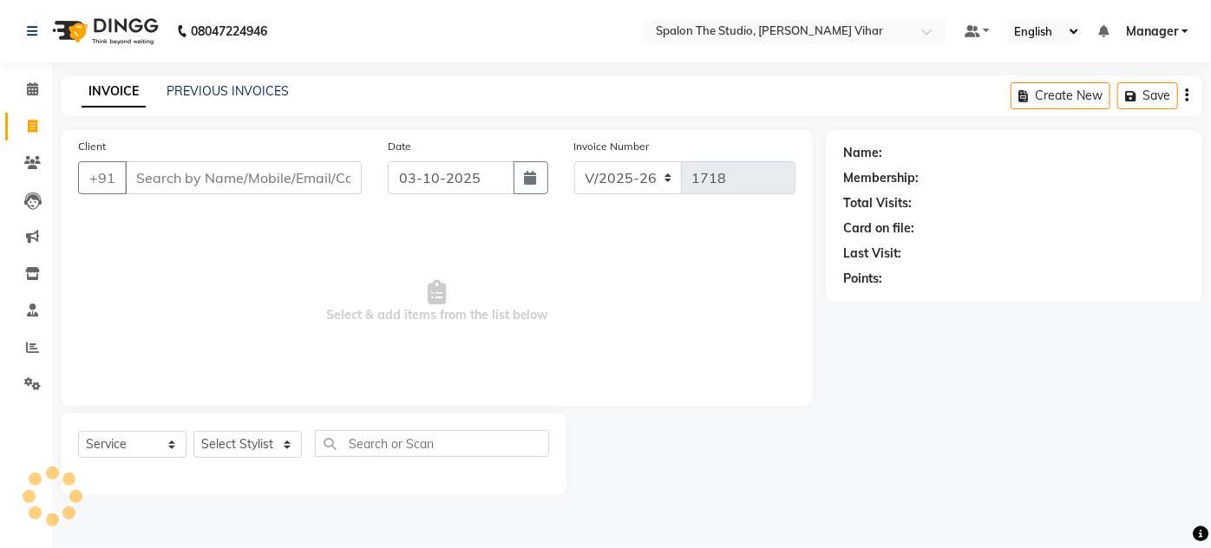
click at [246, 176] on input "Client" at bounding box center [243, 177] width 237 height 33
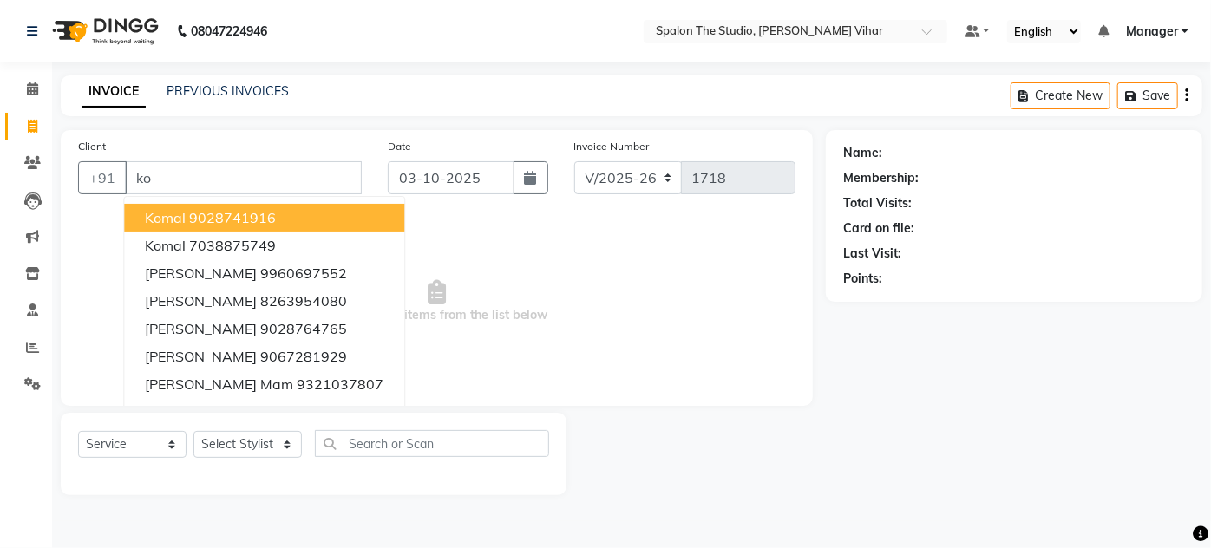
type input "k"
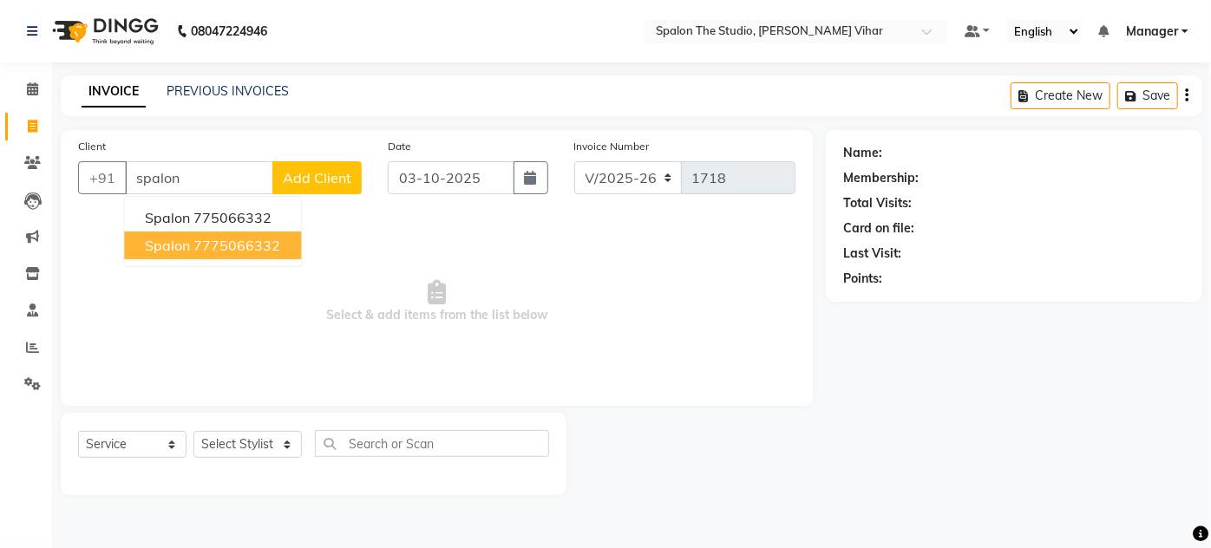
click at [257, 240] on ngb-highlight "7775066332" at bounding box center [237, 245] width 87 height 17
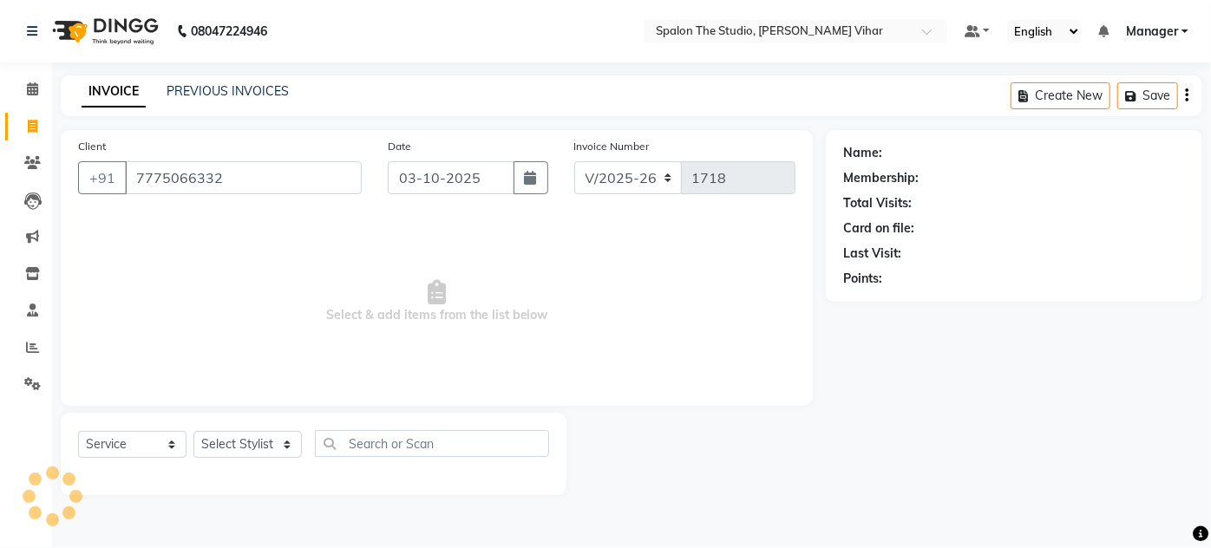
type input "7775066332"
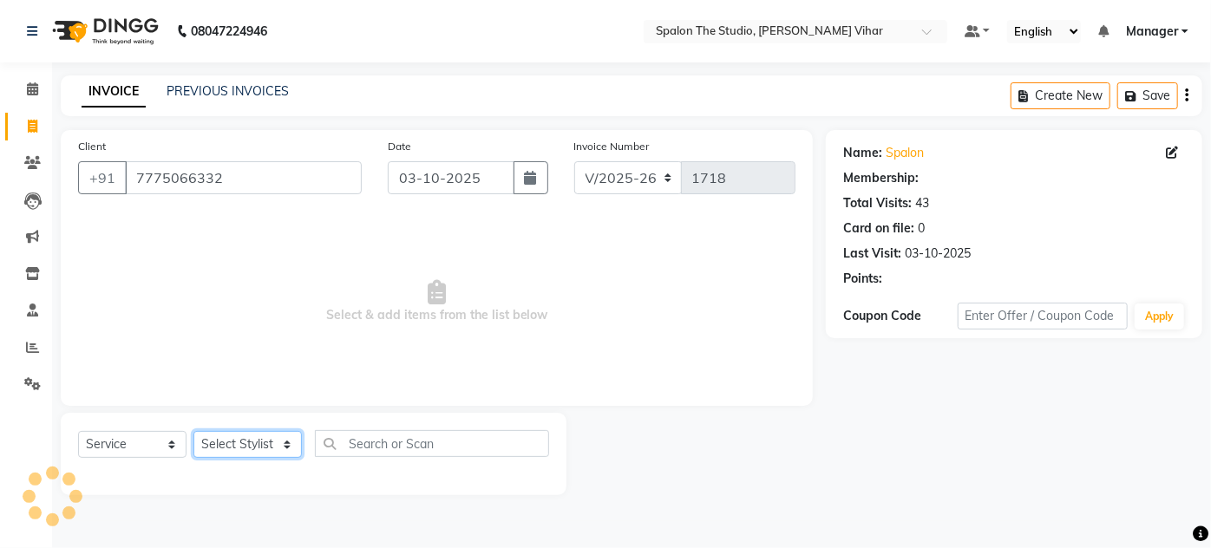
click at [259, 441] on select "Select Stylist Aarti farheen Gernal [PERSON_NAME] Manager navazish [PERSON_NAME…" at bounding box center [248, 444] width 108 height 27
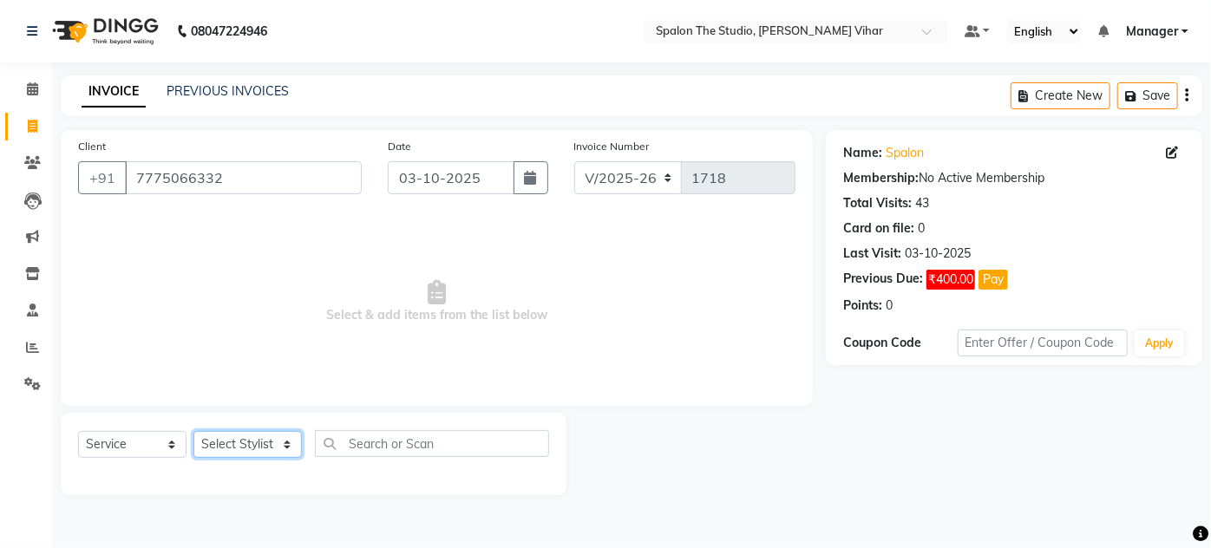
select select "14928"
click at [194, 431] on select "Select Stylist Aarti farheen Gernal [PERSON_NAME] Manager navazish [PERSON_NAME…" at bounding box center [248, 444] width 108 height 27
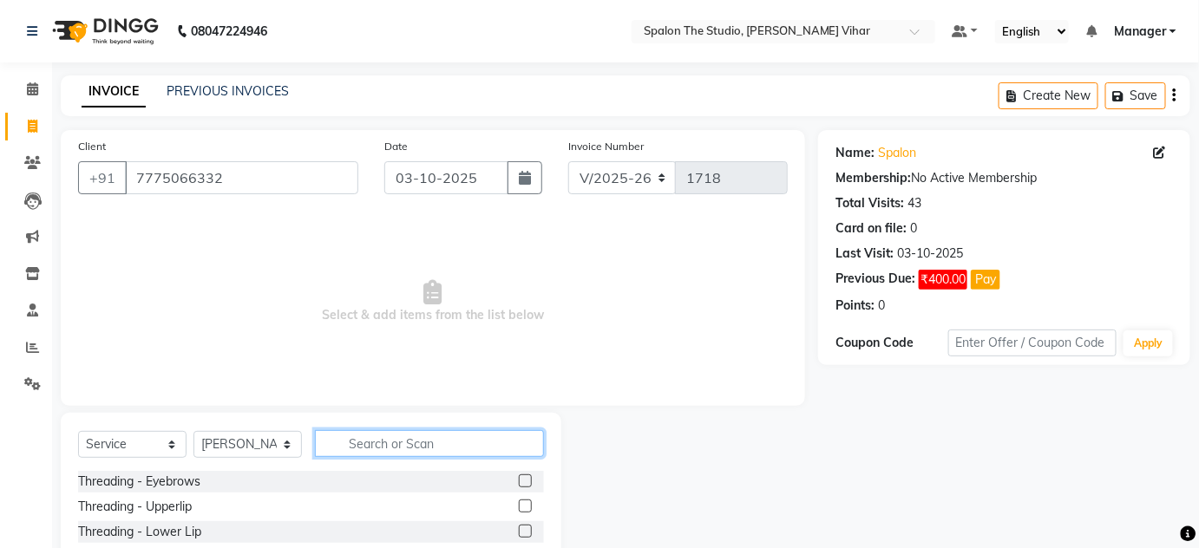
click at [404, 446] on input "text" at bounding box center [429, 443] width 229 height 27
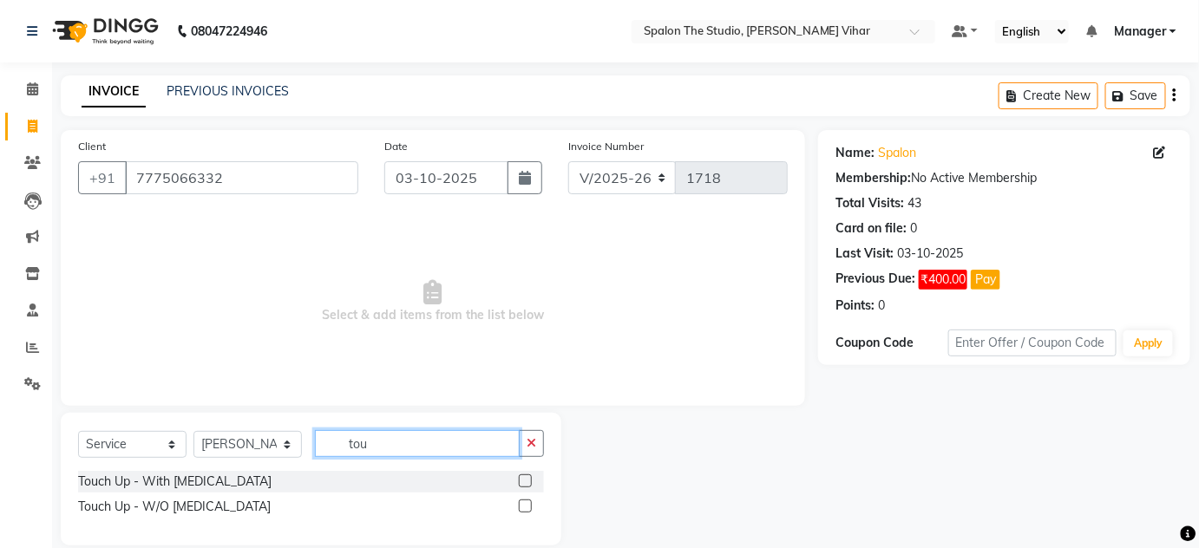
type input "tou"
click at [522, 500] on label at bounding box center [525, 506] width 13 height 13
click at [522, 502] on input "checkbox" at bounding box center [524, 507] width 11 height 11
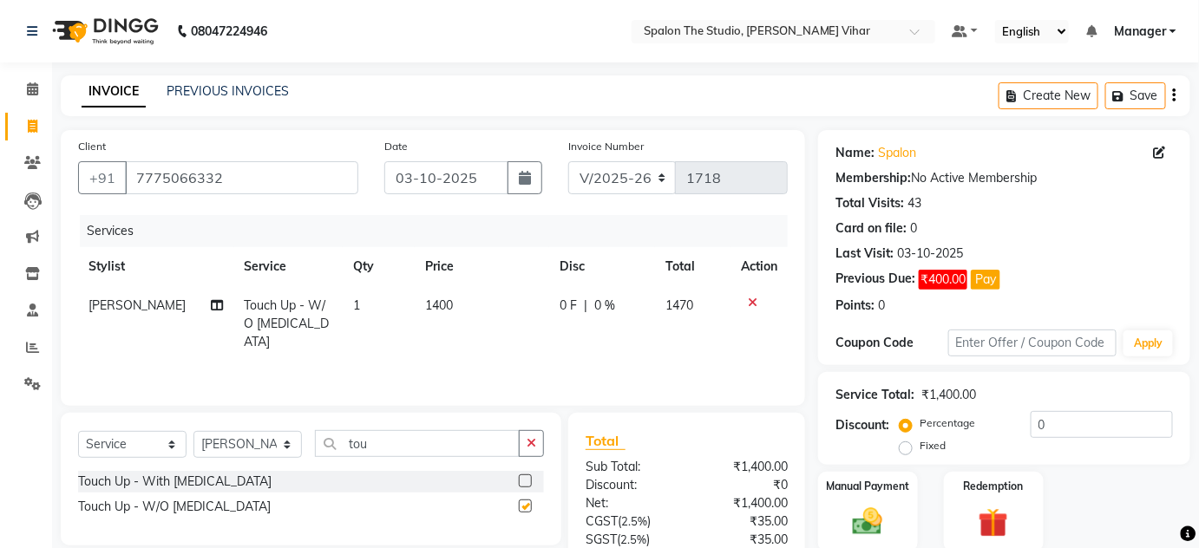
checkbox input "false"
click at [473, 305] on td "1400" at bounding box center [482, 324] width 134 height 76
select select "14928"
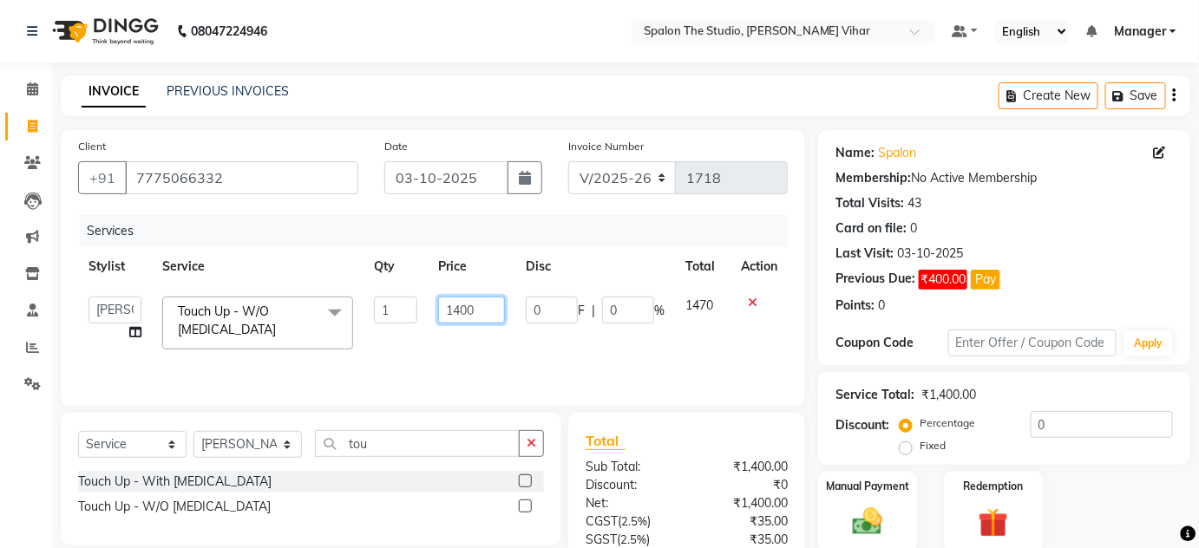
click at [475, 306] on input "1400" at bounding box center [471, 310] width 67 height 27
type input "1"
type input "904"
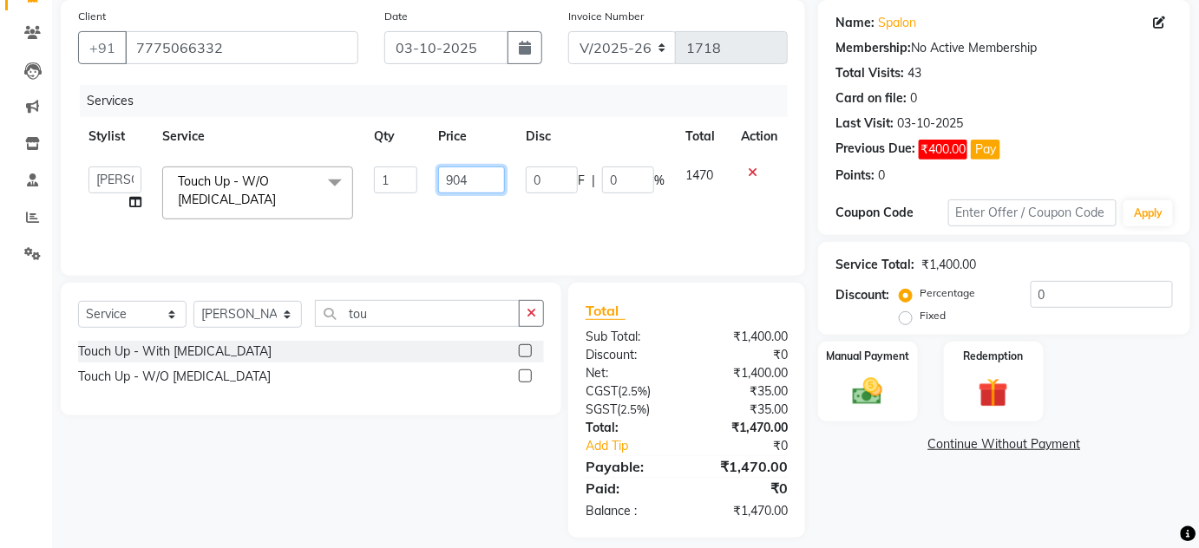
scroll to position [145, 0]
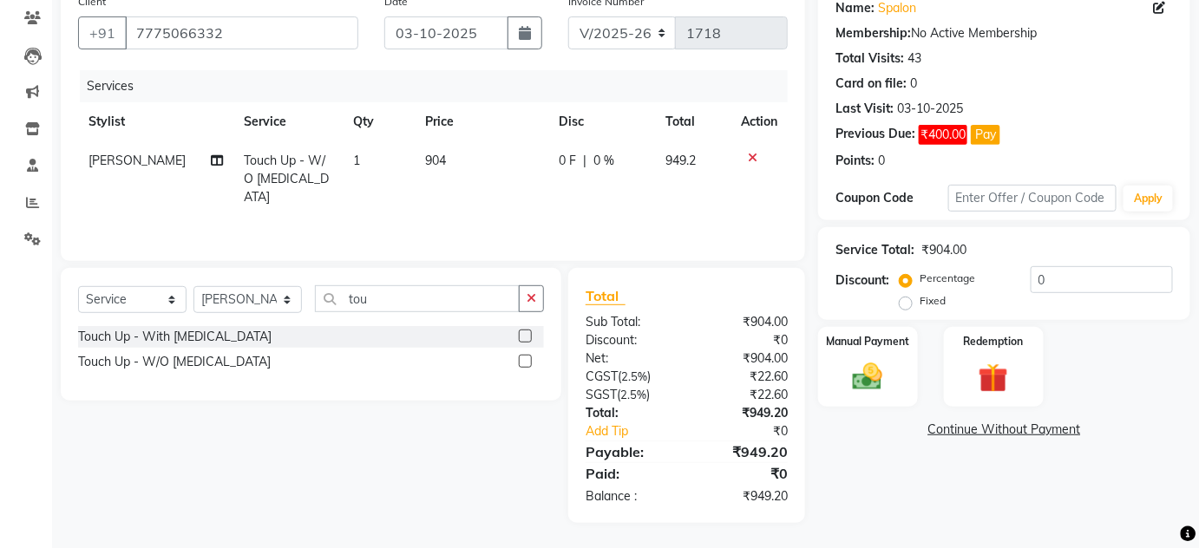
click at [1064, 488] on div "Name: Spalon Membership: No Active Membership Total Visits: 43 Card on file: 0 …" at bounding box center [1010, 254] width 385 height 538
click at [465, 164] on td "904" at bounding box center [482, 179] width 134 height 76
select select "14928"
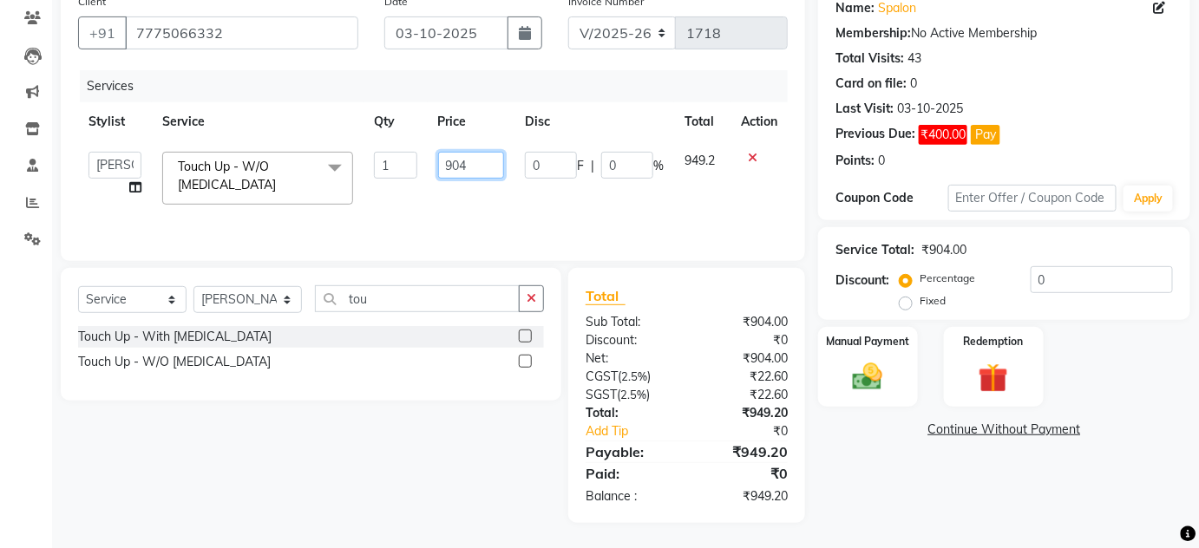
click at [468, 164] on input "904" at bounding box center [471, 165] width 67 height 27
type input "905"
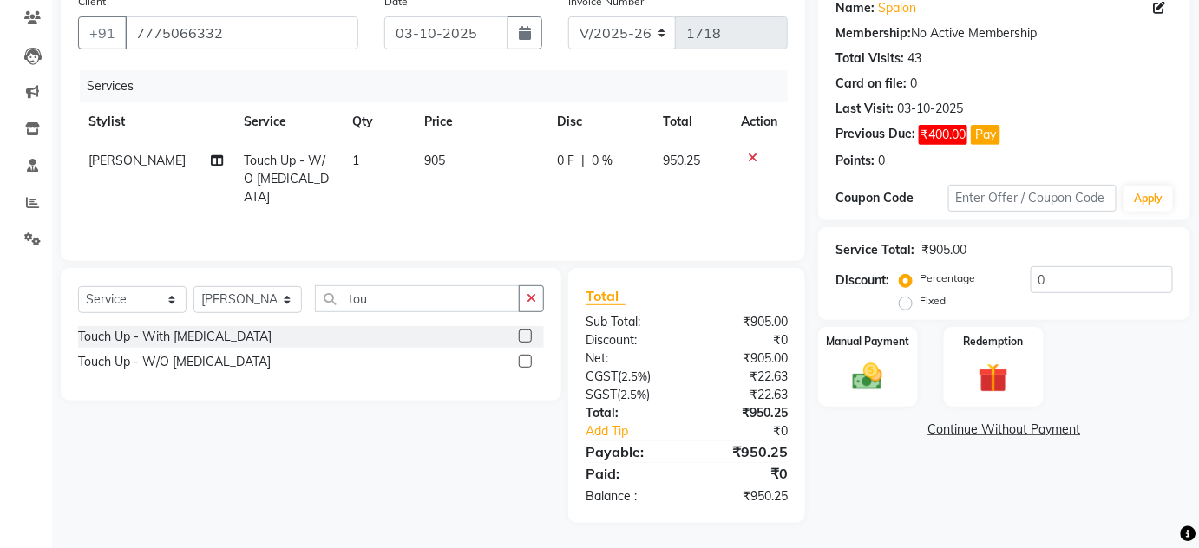
click at [876, 502] on div "Name: Spalon Membership: No Active Membership Total Visits: 43 Card on file: 0 …" at bounding box center [1010, 254] width 385 height 538
click at [877, 379] on img at bounding box center [868, 377] width 50 height 36
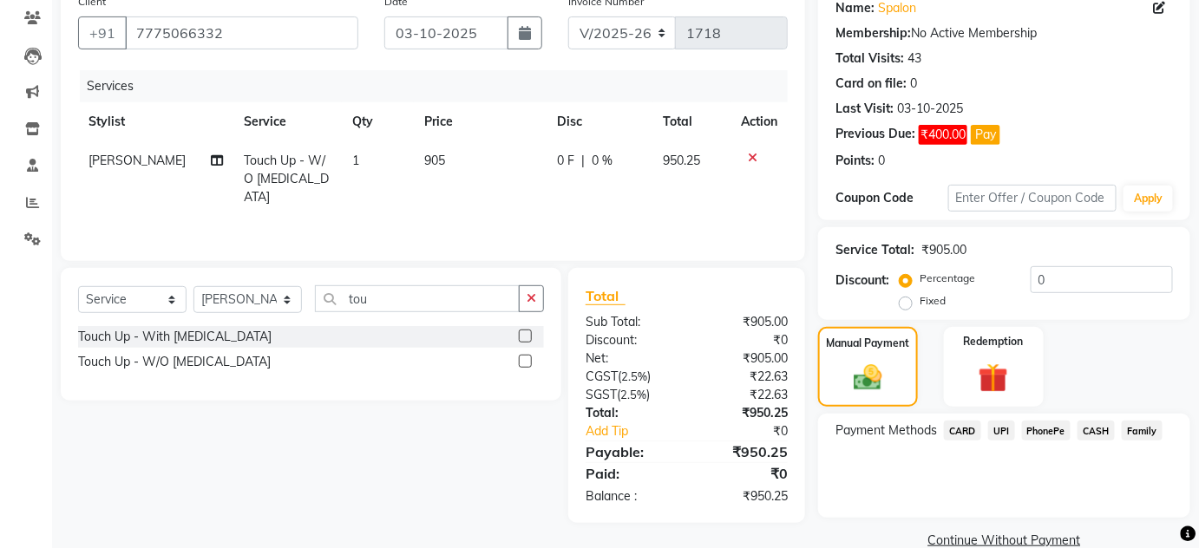
click at [1001, 432] on span "UPI" at bounding box center [1001, 431] width 27 height 20
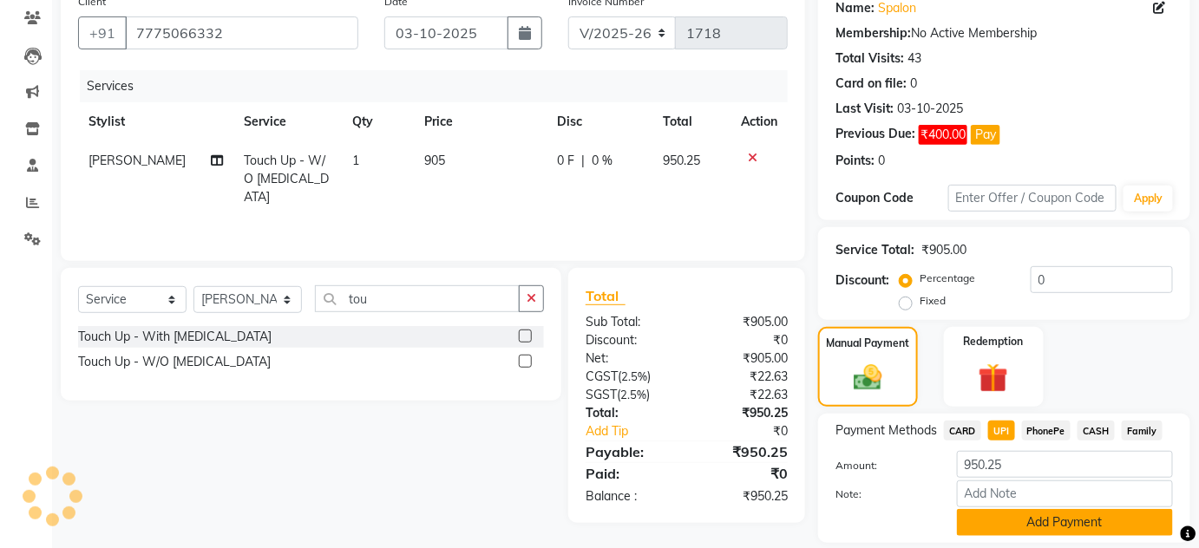
click at [1064, 522] on button "Add Payment" at bounding box center [1065, 522] width 216 height 27
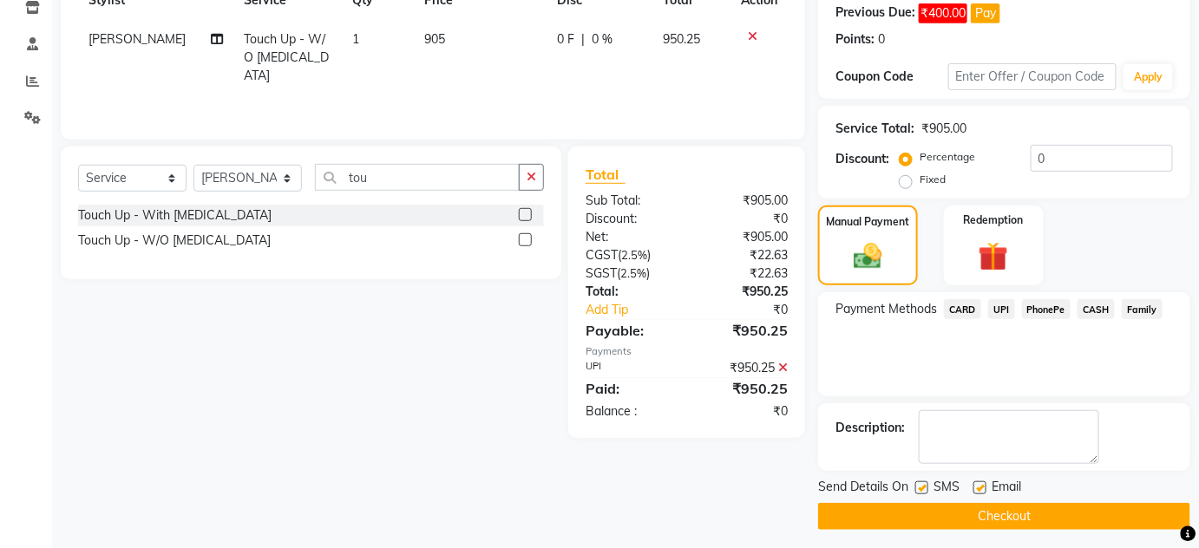
scroll to position [272, 0]
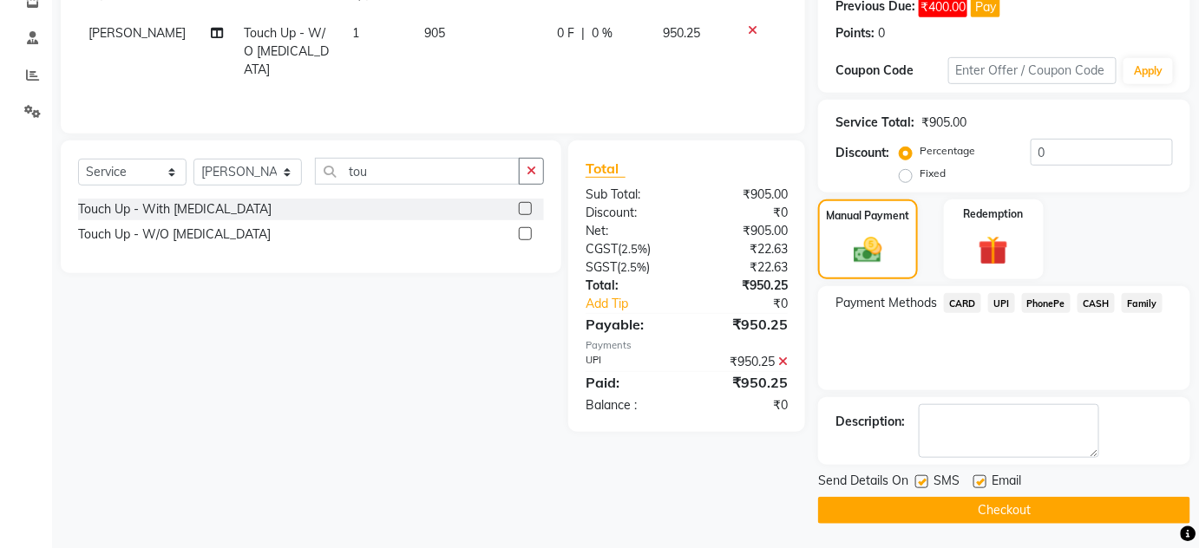
click at [1165, 509] on button "Checkout" at bounding box center [1004, 510] width 372 height 27
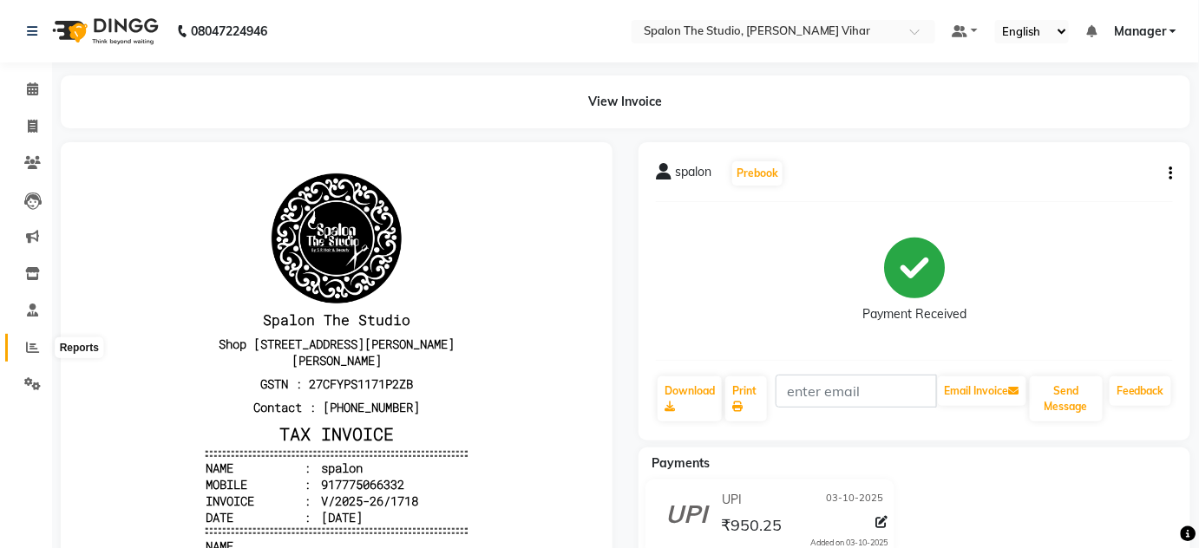
click at [35, 353] on icon at bounding box center [32, 347] width 13 height 13
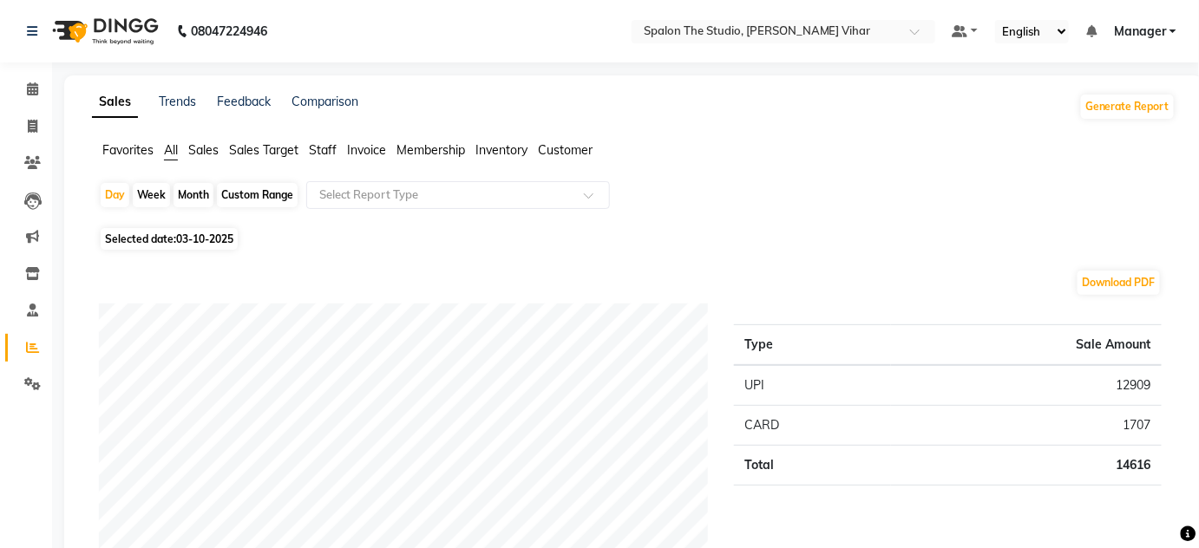
click at [200, 194] on div "Month" at bounding box center [194, 195] width 40 height 24
select select "10"
select select "2025"
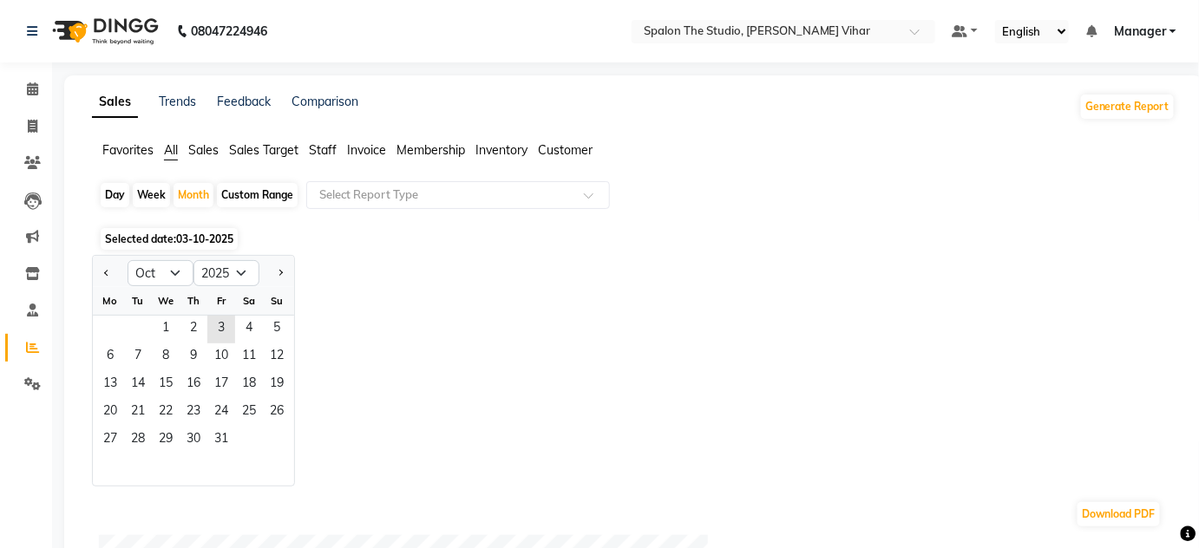
click at [168, 307] on div "We" at bounding box center [166, 301] width 28 height 28
drag, startPoint x: 164, startPoint y: 349, endPoint x: 159, endPoint y: 332, distance: 18.1
click at [163, 345] on span "8" at bounding box center [166, 358] width 28 height 28
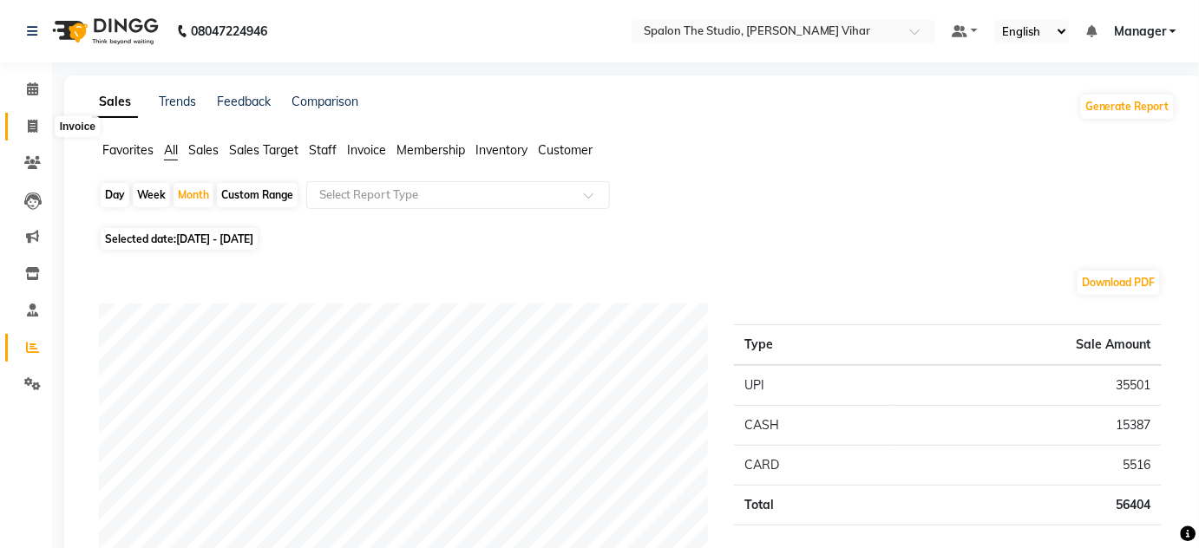
click at [35, 127] on icon at bounding box center [33, 126] width 10 height 13
select select "service"
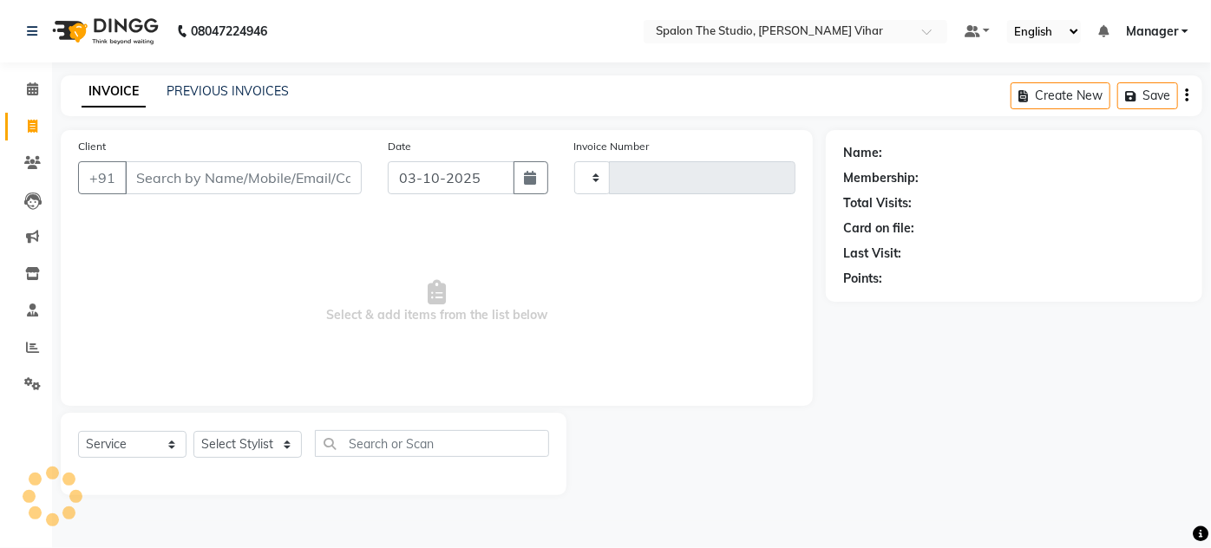
click at [279, 101] on div "INVOICE PREVIOUS INVOICES" at bounding box center [185, 92] width 249 height 20
click at [270, 92] on link "PREVIOUS INVOICES" at bounding box center [228, 91] width 122 height 16
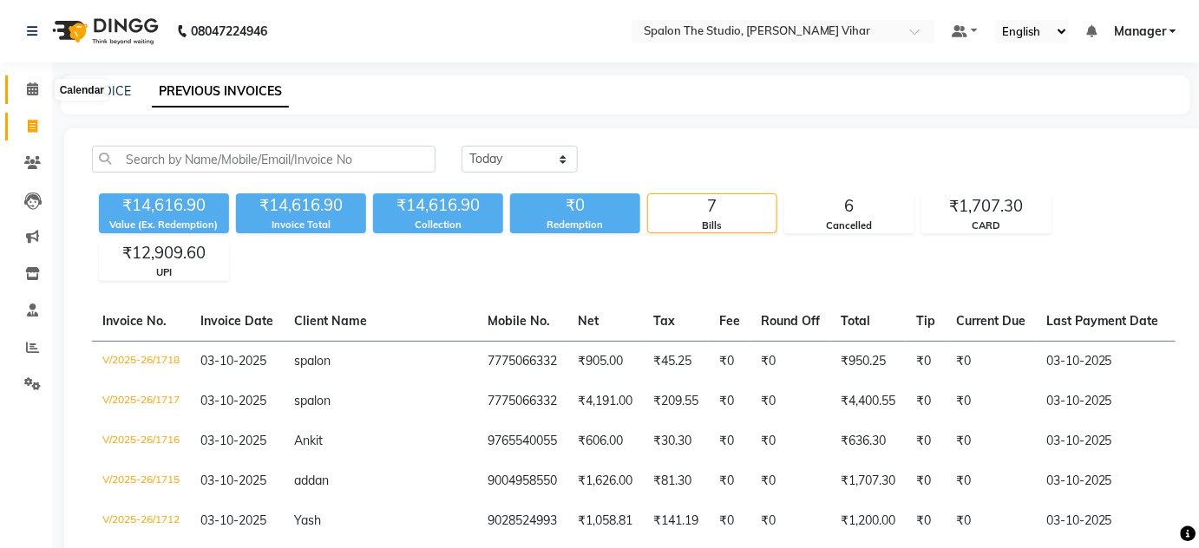
click at [39, 92] on span at bounding box center [32, 90] width 30 height 20
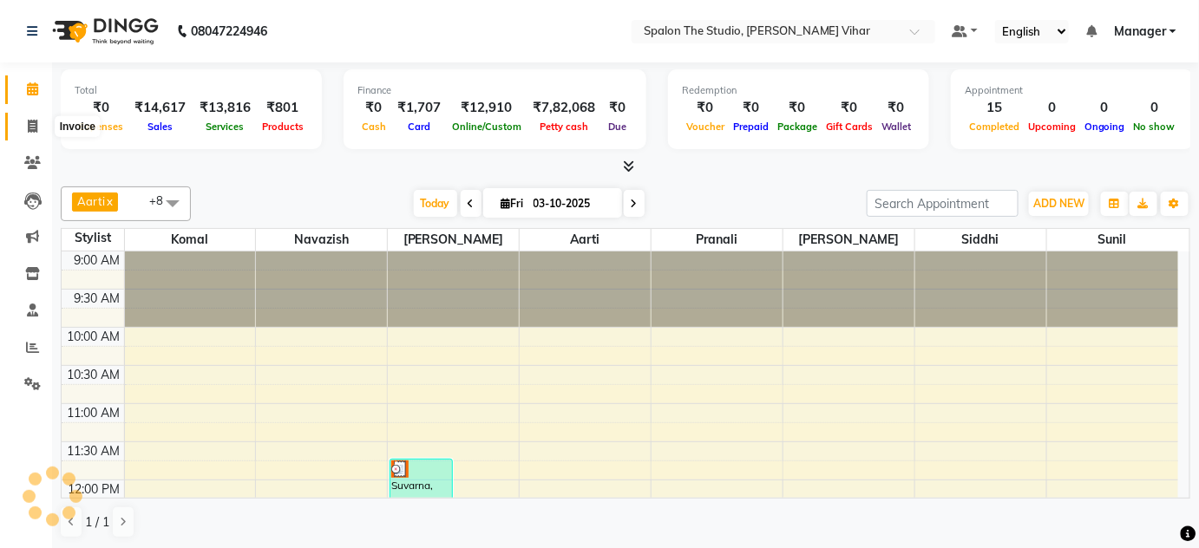
click at [34, 135] on span at bounding box center [32, 127] width 30 height 20
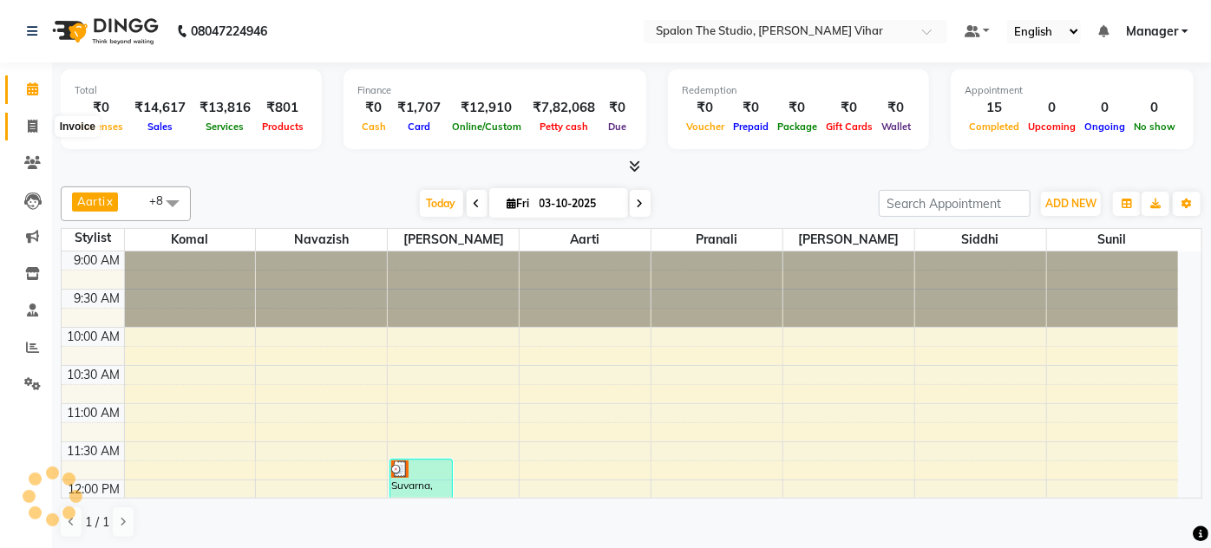
select select "service"
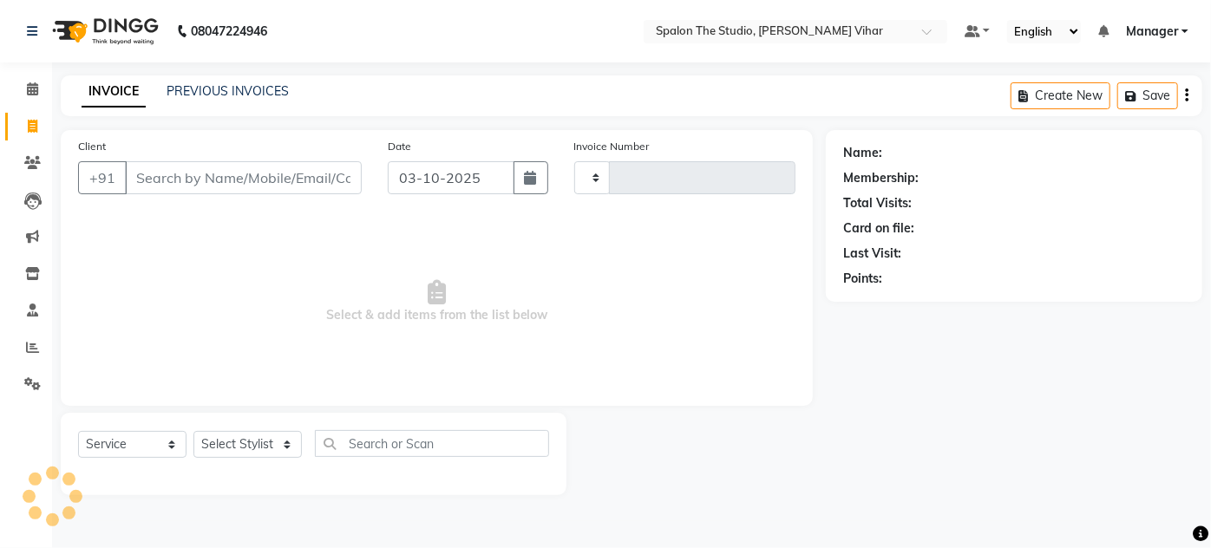
type input "1719"
select select "903"
click at [36, 87] on icon at bounding box center [32, 88] width 11 height 13
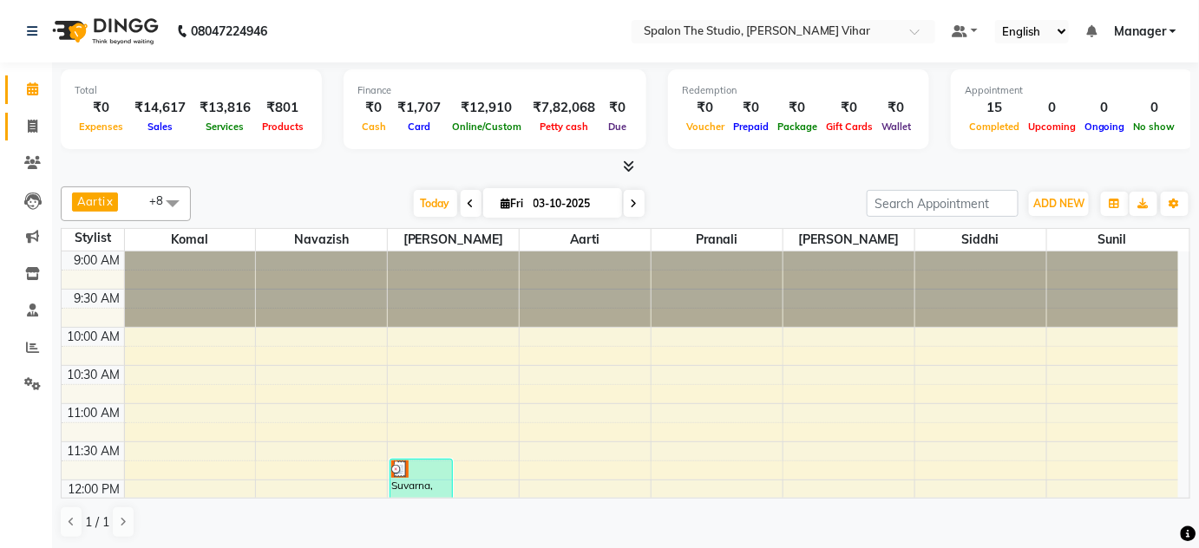
click at [32, 135] on span at bounding box center [32, 127] width 30 height 20
select select "service"
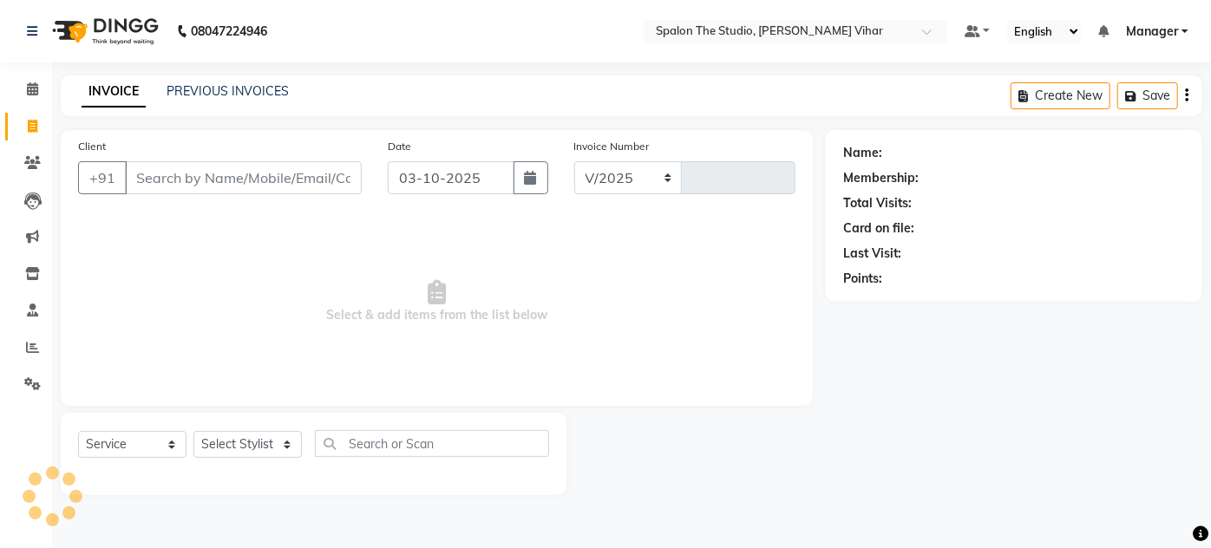
select select "903"
type input "1719"
click at [30, 358] on link "Reports" at bounding box center [26, 348] width 42 height 29
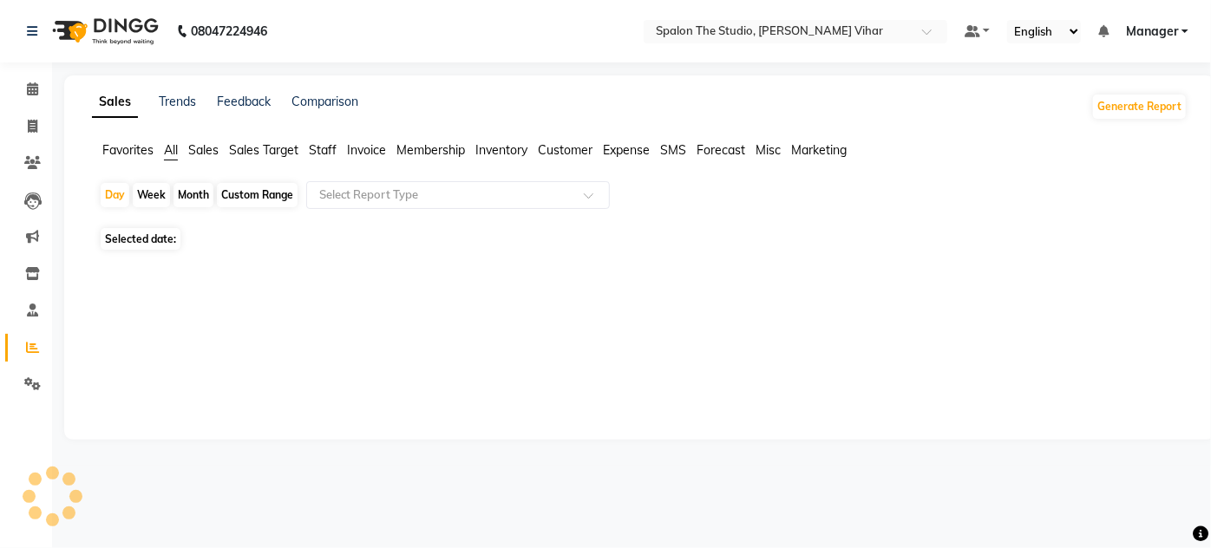
click at [202, 197] on div "Month" at bounding box center [194, 195] width 40 height 24
select select "10"
select select "2025"
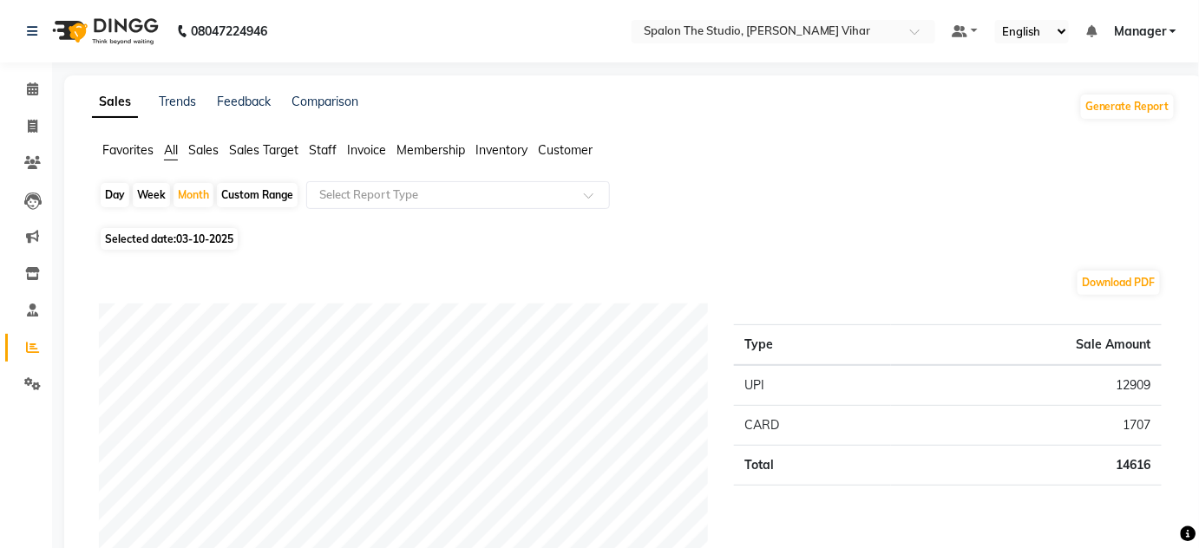
click at [127, 200] on div "Day" at bounding box center [115, 195] width 29 height 24
select select "10"
select select "2025"
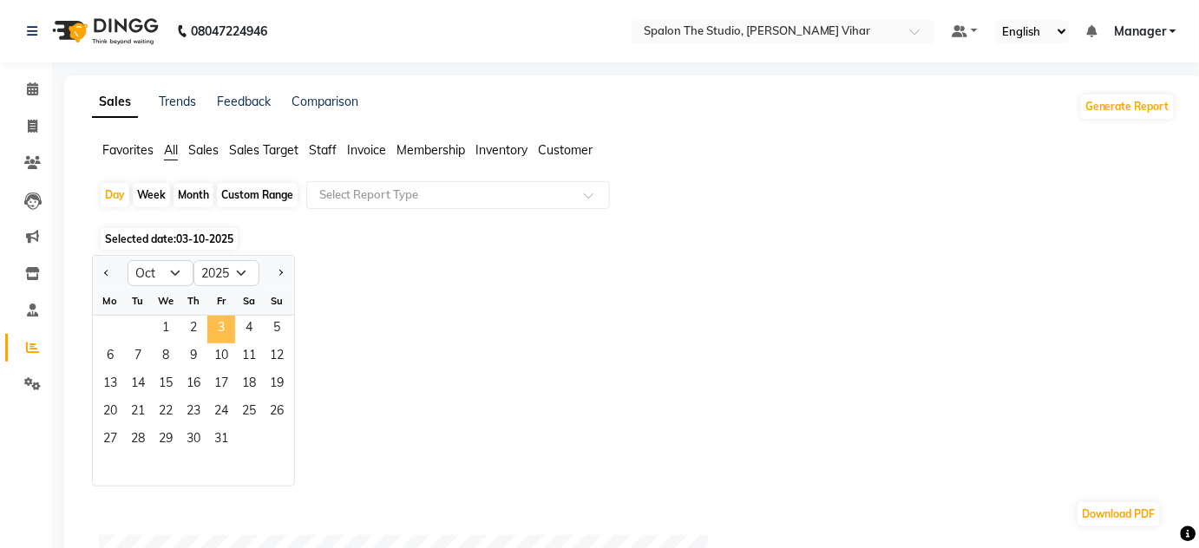
click at [214, 323] on span "3" at bounding box center [221, 330] width 28 height 28
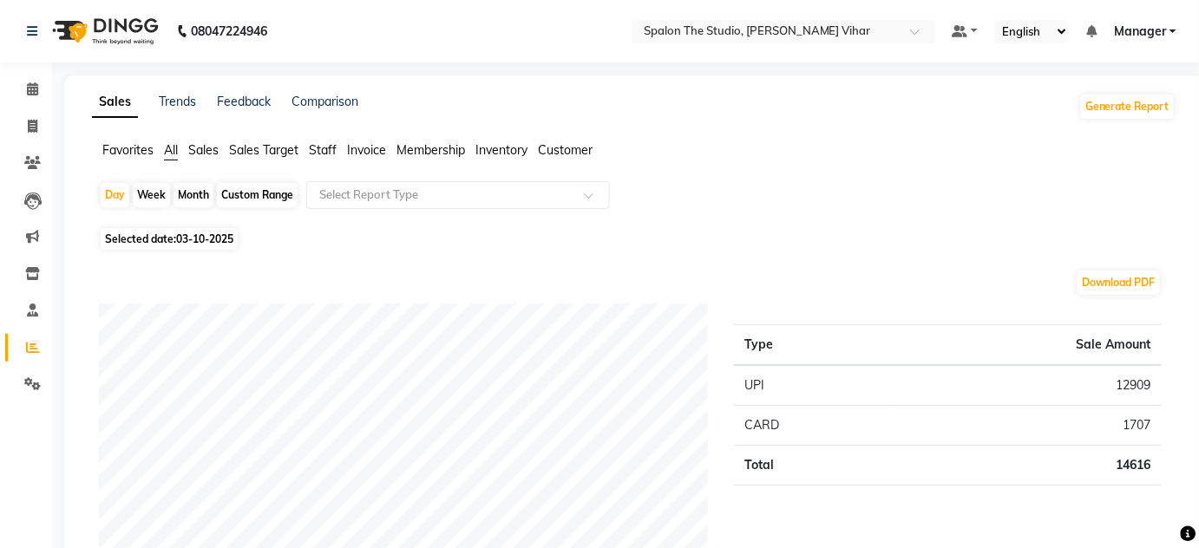
click at [151, 194] on div "Week" at bounding box center [151, 195] width 37 height 24
select select "10"
select select "2025"
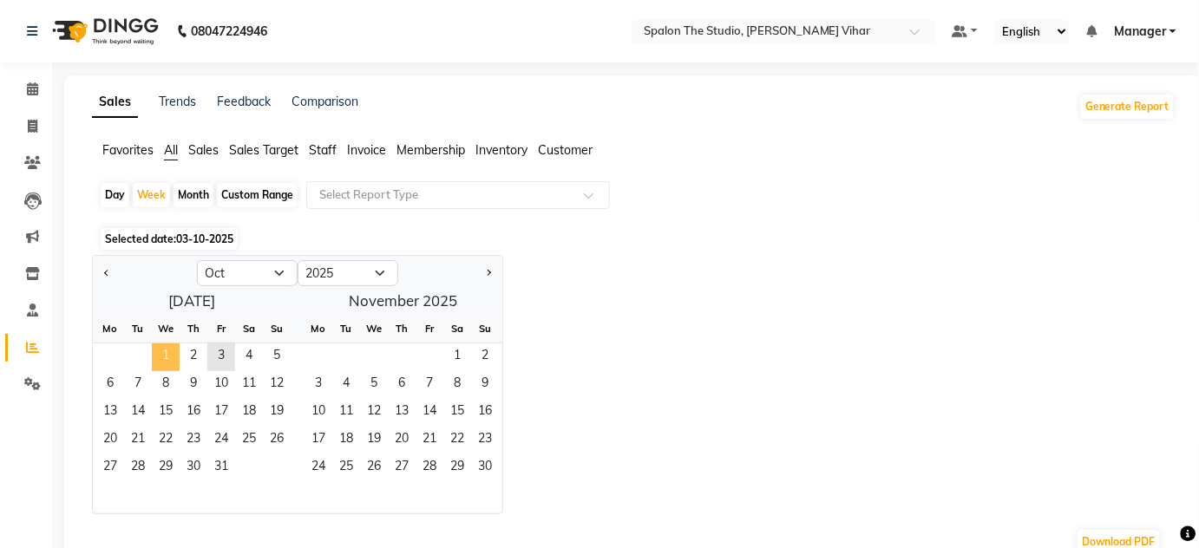
click at [164, 346] on span "1" at bounding box center [166, 358] width 28 height 28
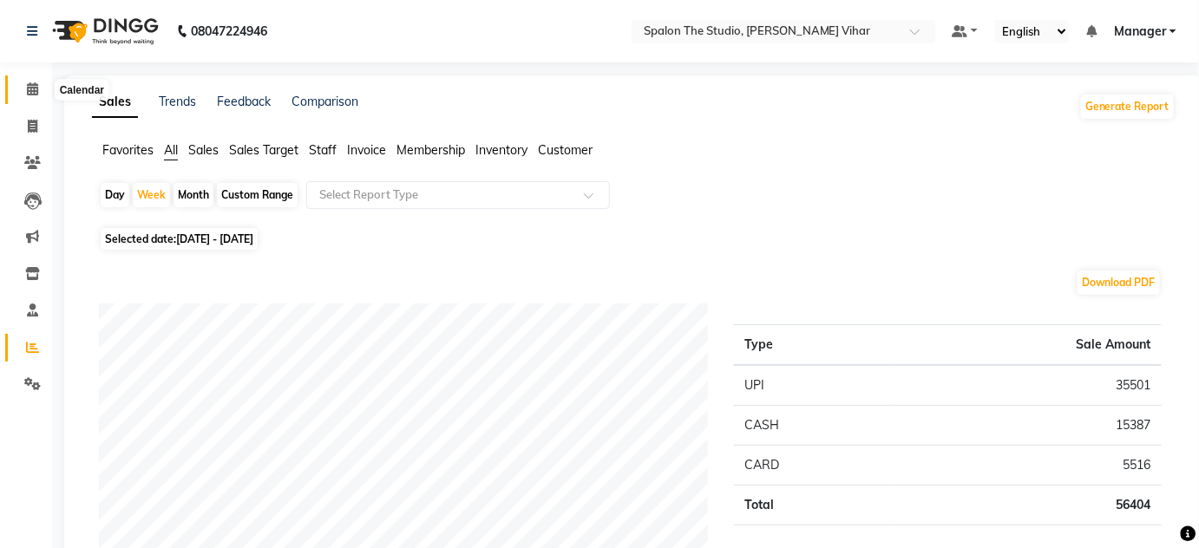
click at [31, 85] on icon at bounding box center [32, 88] width 11 height 13
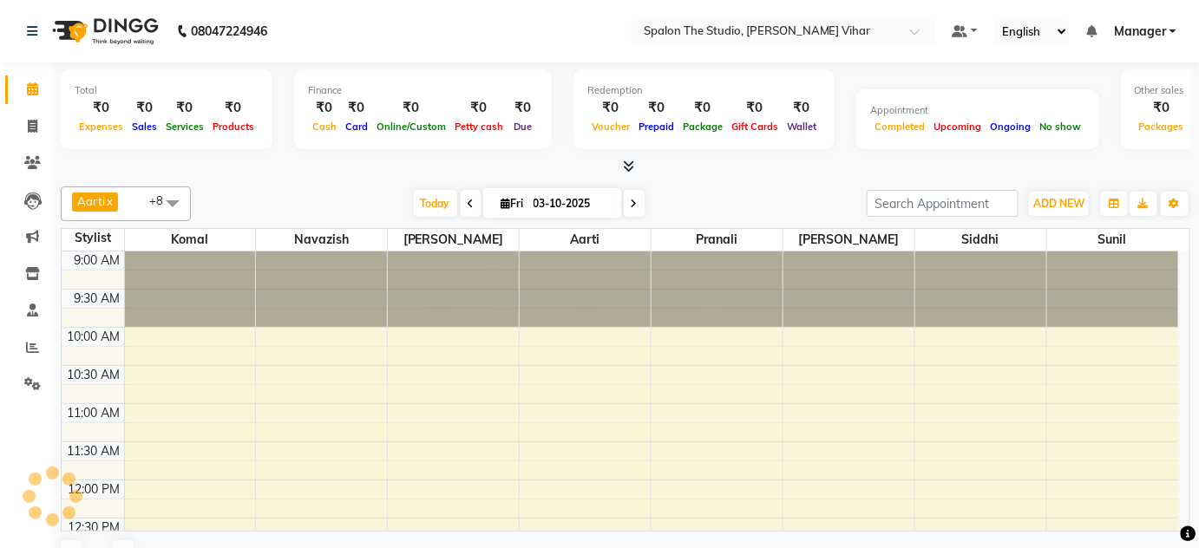
scroll to position [680, 0]
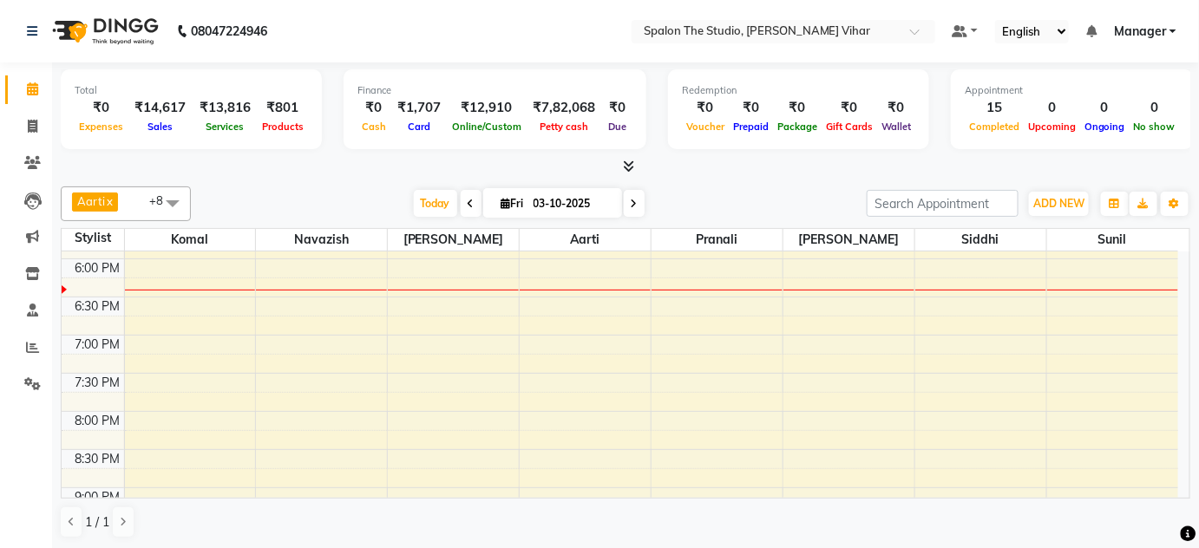
click at [8, 330] on li "Reports" at bounding box center [26, 348] width 52 height 37
click at [31, 356] on span at bounding box center [32, 348] width 30 height 20
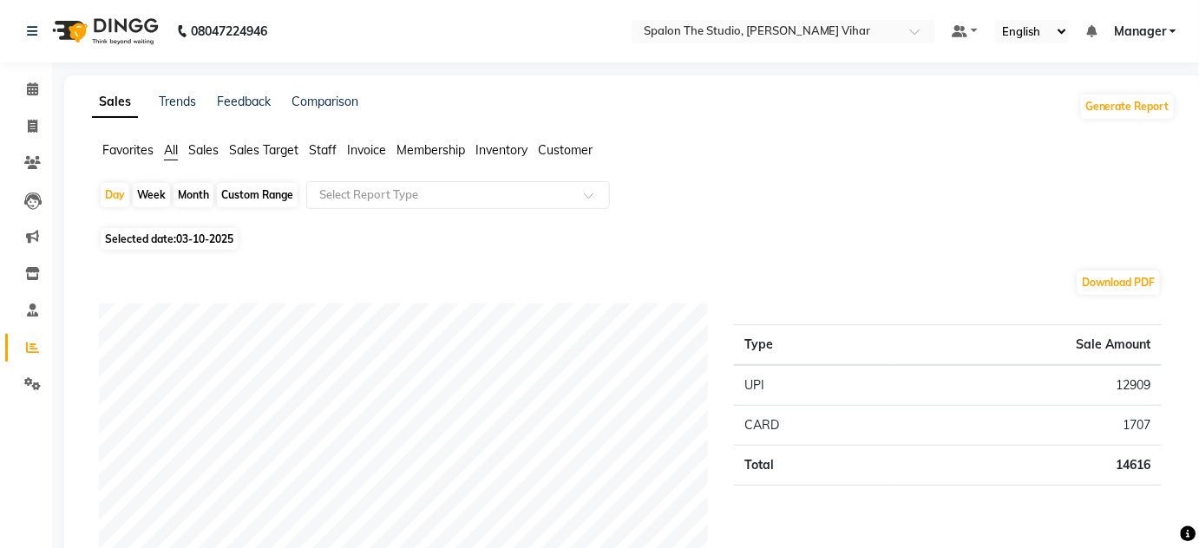
click at [191, 200] on div "Month" at bounding box center [194, 195] width 40 height 24
select select "10"
select select "2025"
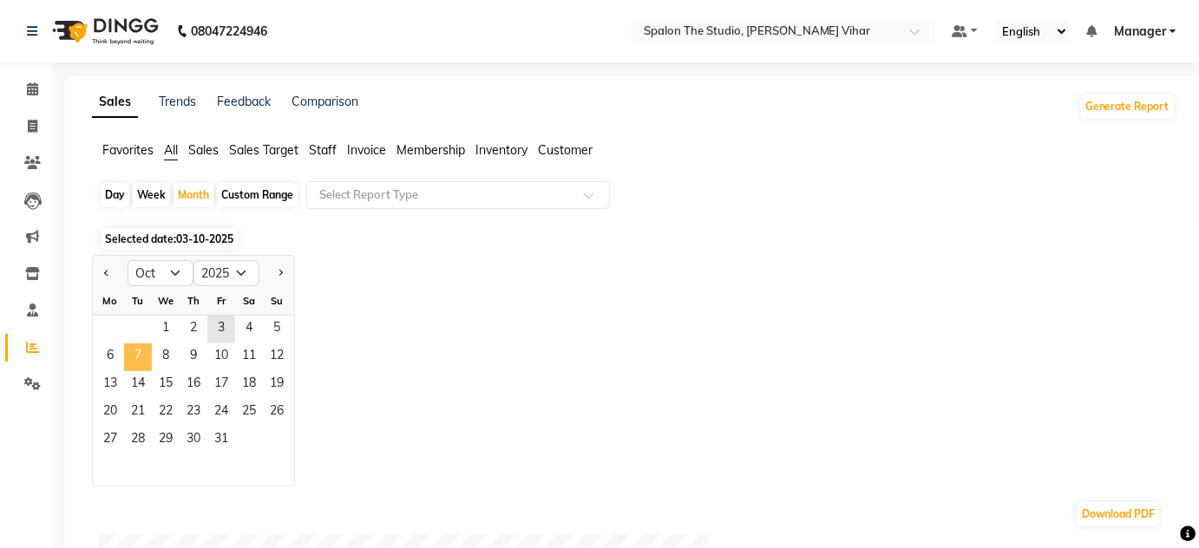
click at [144, 345] on ngb-datepicker-month "Mo Tu We Th Fr Sa Su 1 2 3 4 5 6 7 8 9 10 11 12 13 14 15 16 17 18 19 20 21 22 2…" at bounding box center [193, 386] width 201 height 199
click at [174, 324] on span "1" at bounding box center [166, 330] width 28 height 28
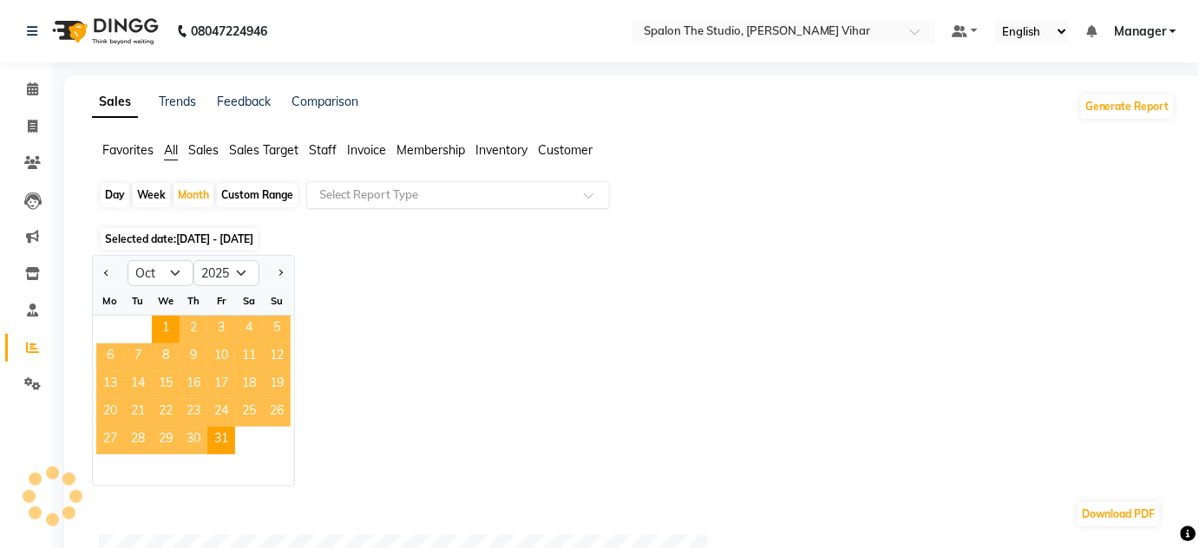
click at [389, 194] on input "text" at bounding box center [441, 195] width 250 height 17
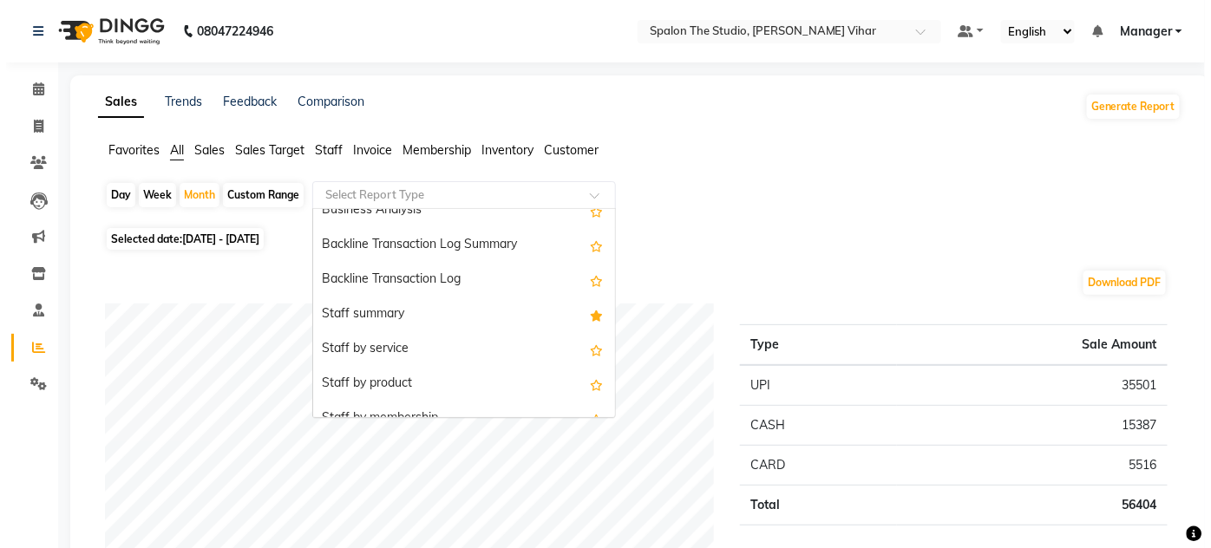
scroll to position [473, 0]
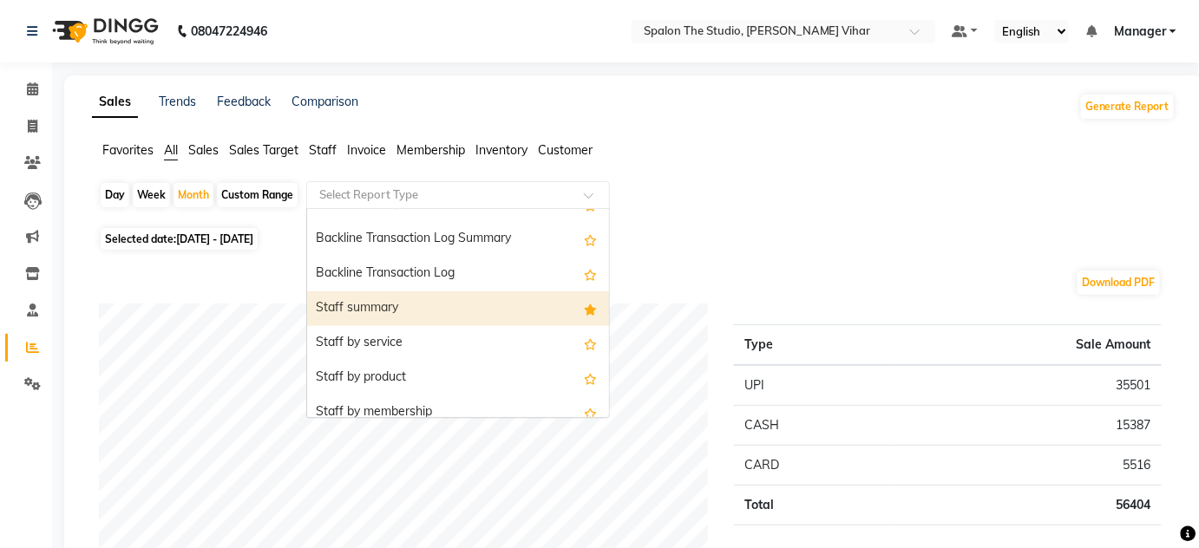
click at [377, 307] on div "Staff summary" at bounding box center [458, 309] width 302 height 35
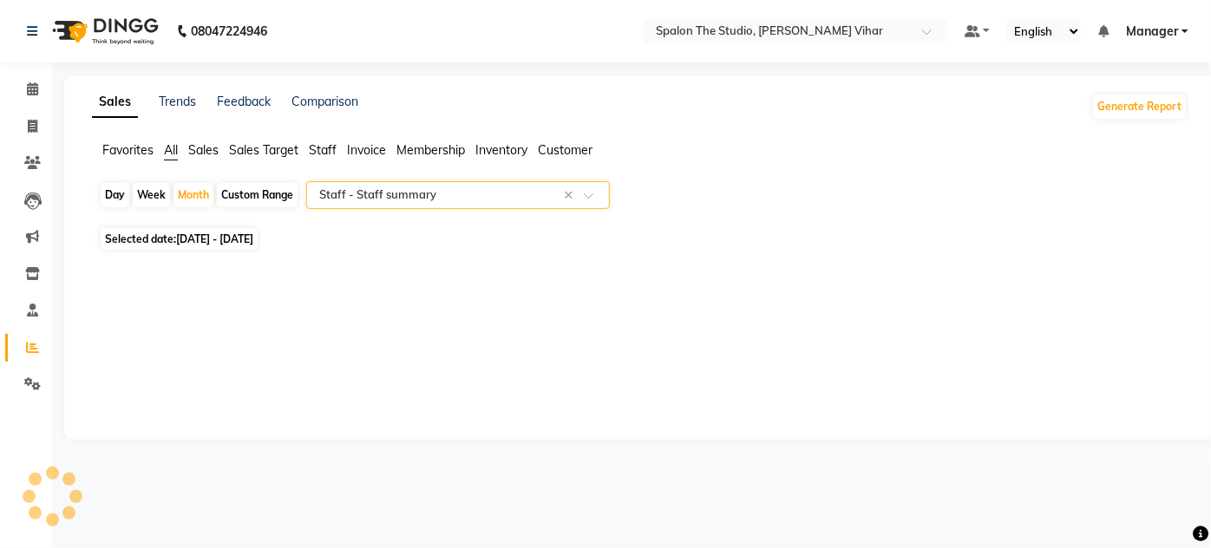
select select "filtered_report"
select select "pdf"
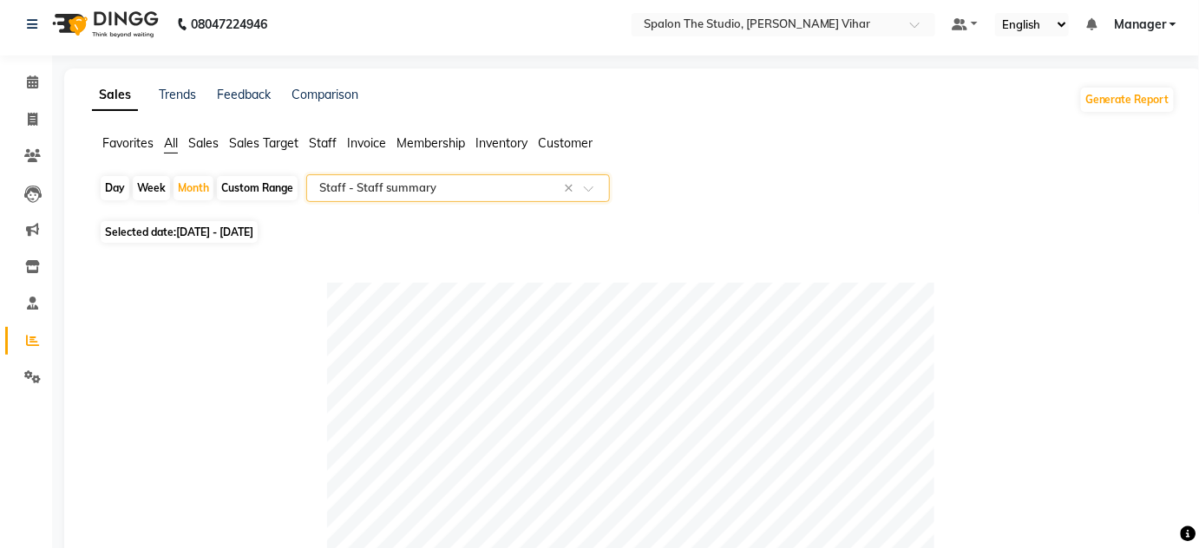
scroll to position [0, 0]
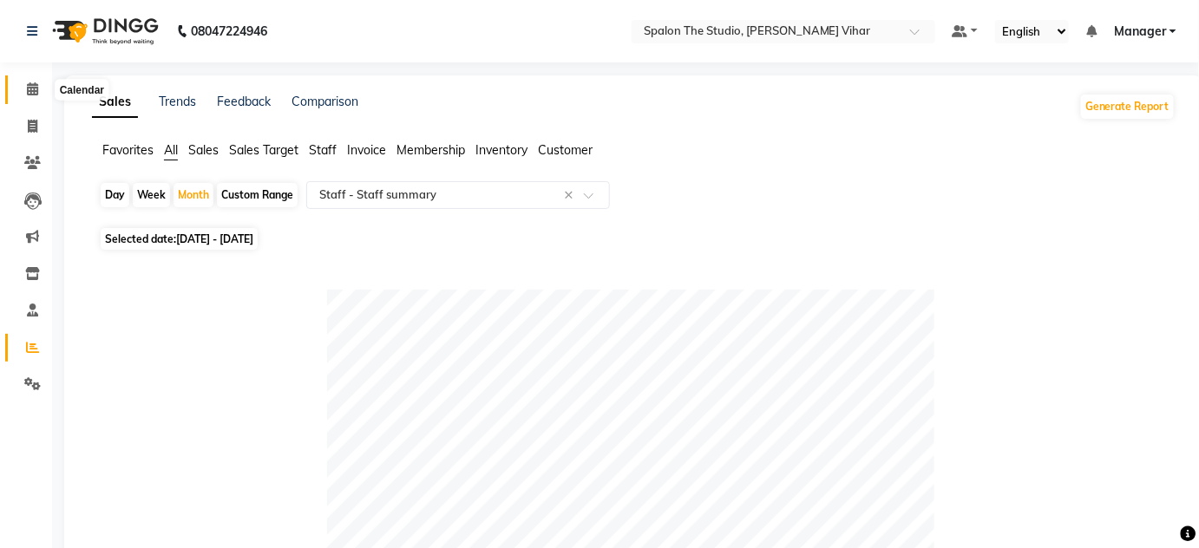
click at [35, 85] on icon at bounding box center [32, 88] width 11 height 13
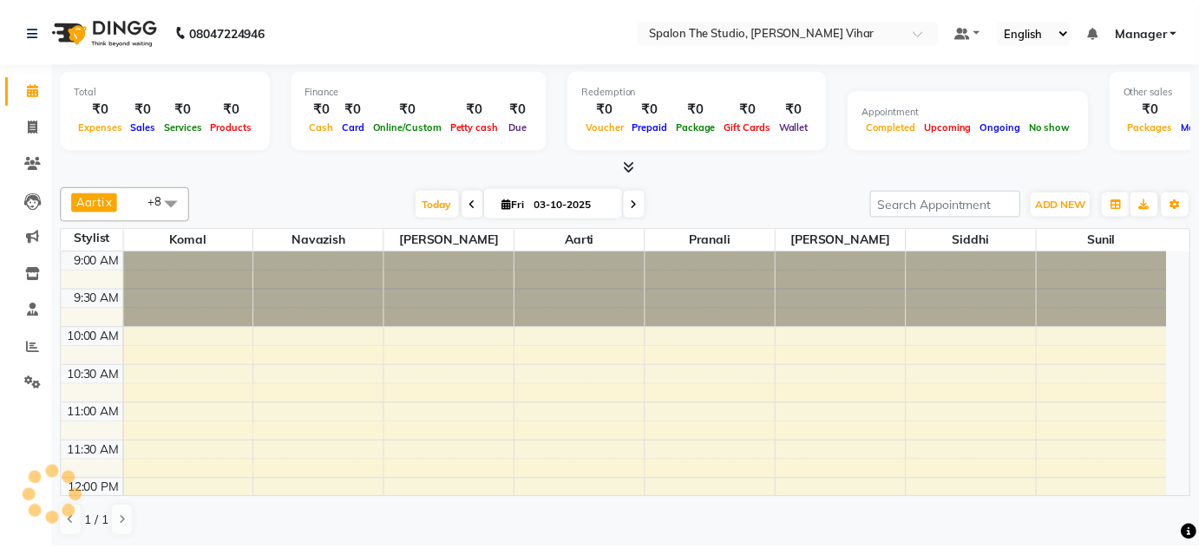
scroll to position [680, 0]
